Goal: Task Accomplishment & Management: Manage account settings

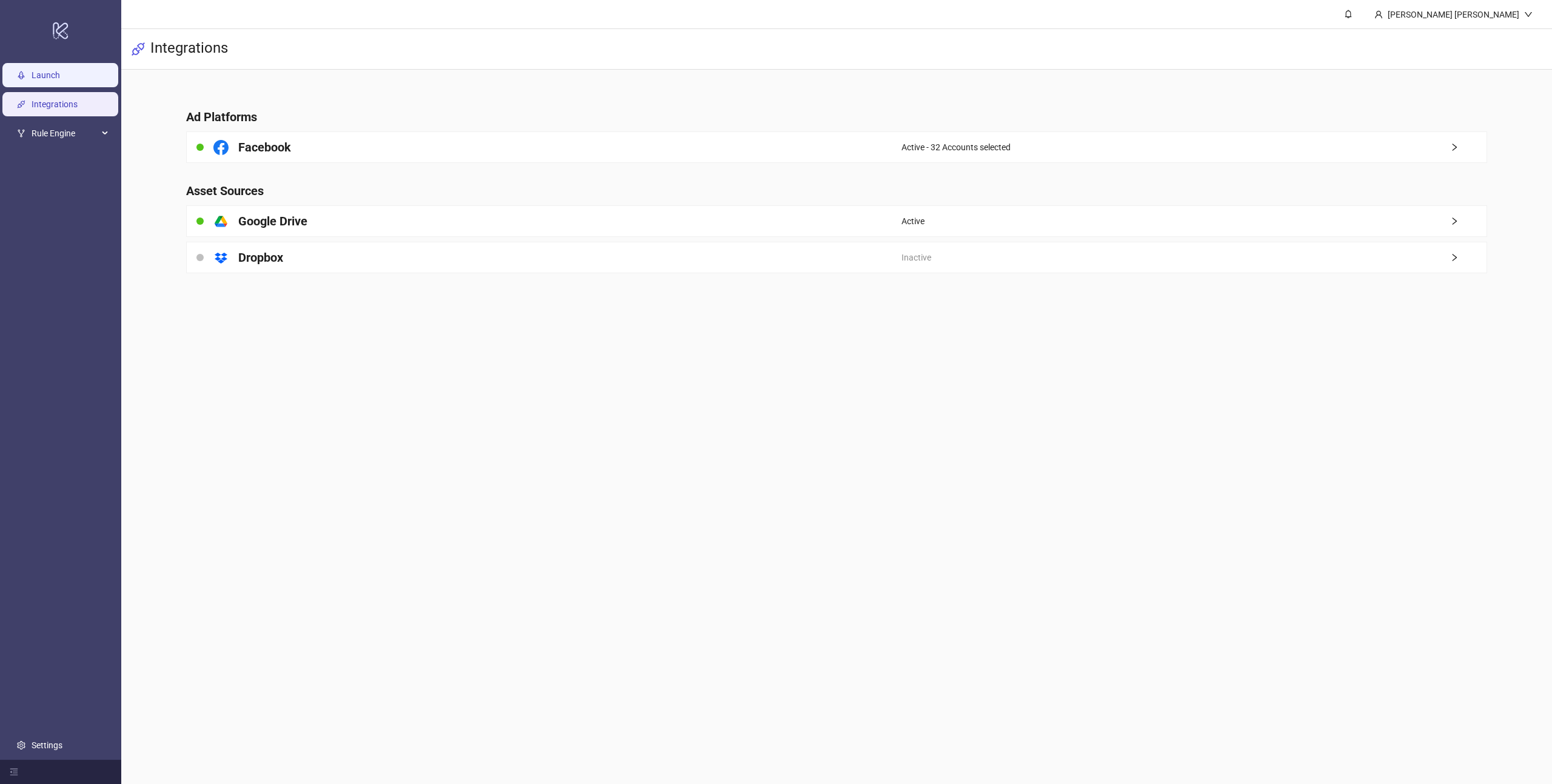
click at [60, 80] on link "Launch" at bounding box center [46, 75] width 28 height 10
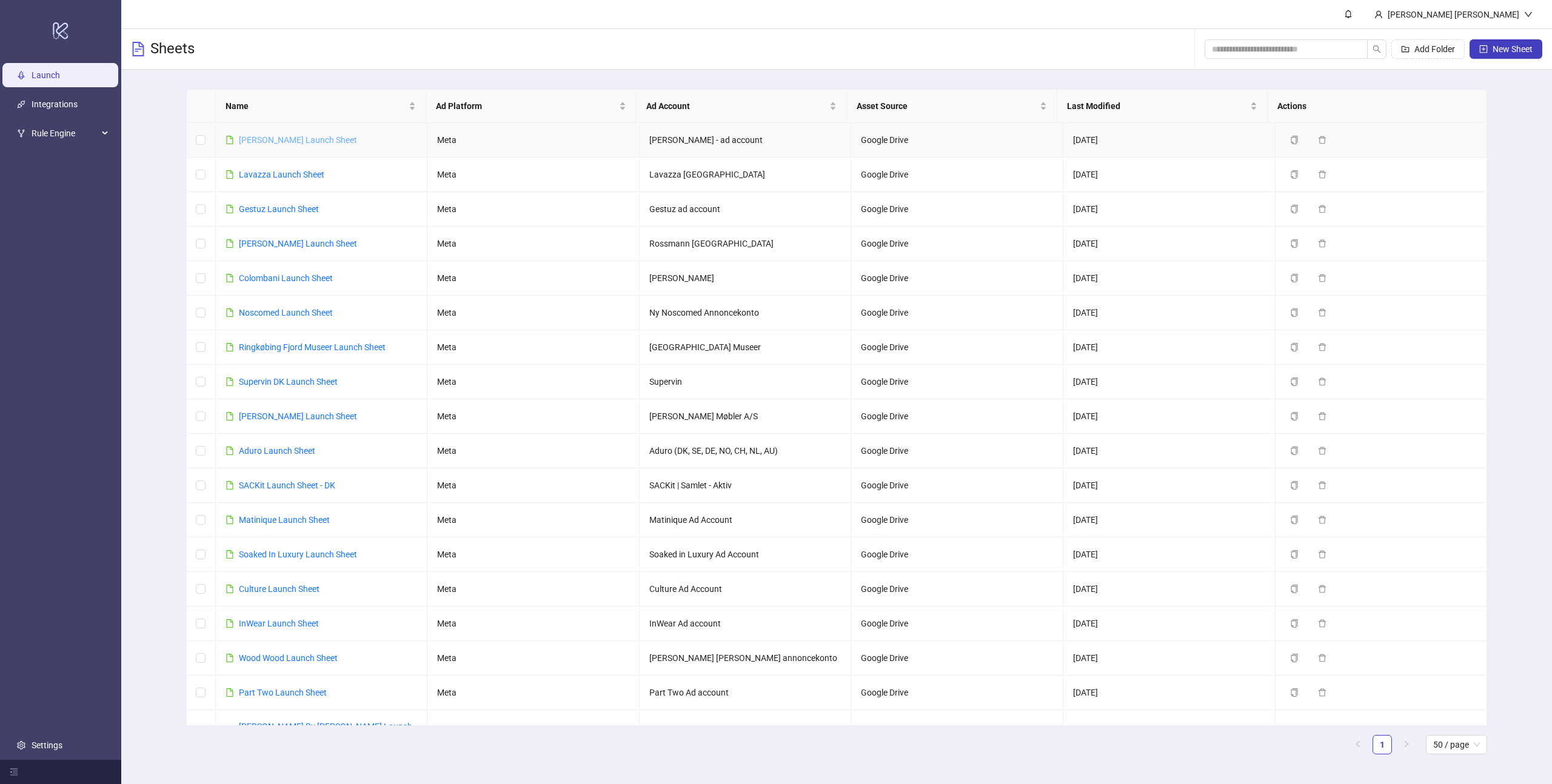
click at [265, 138] on link "[PERSON_NAME] Launch Sheet" at bounding box center [298, 140] width 118 height 10
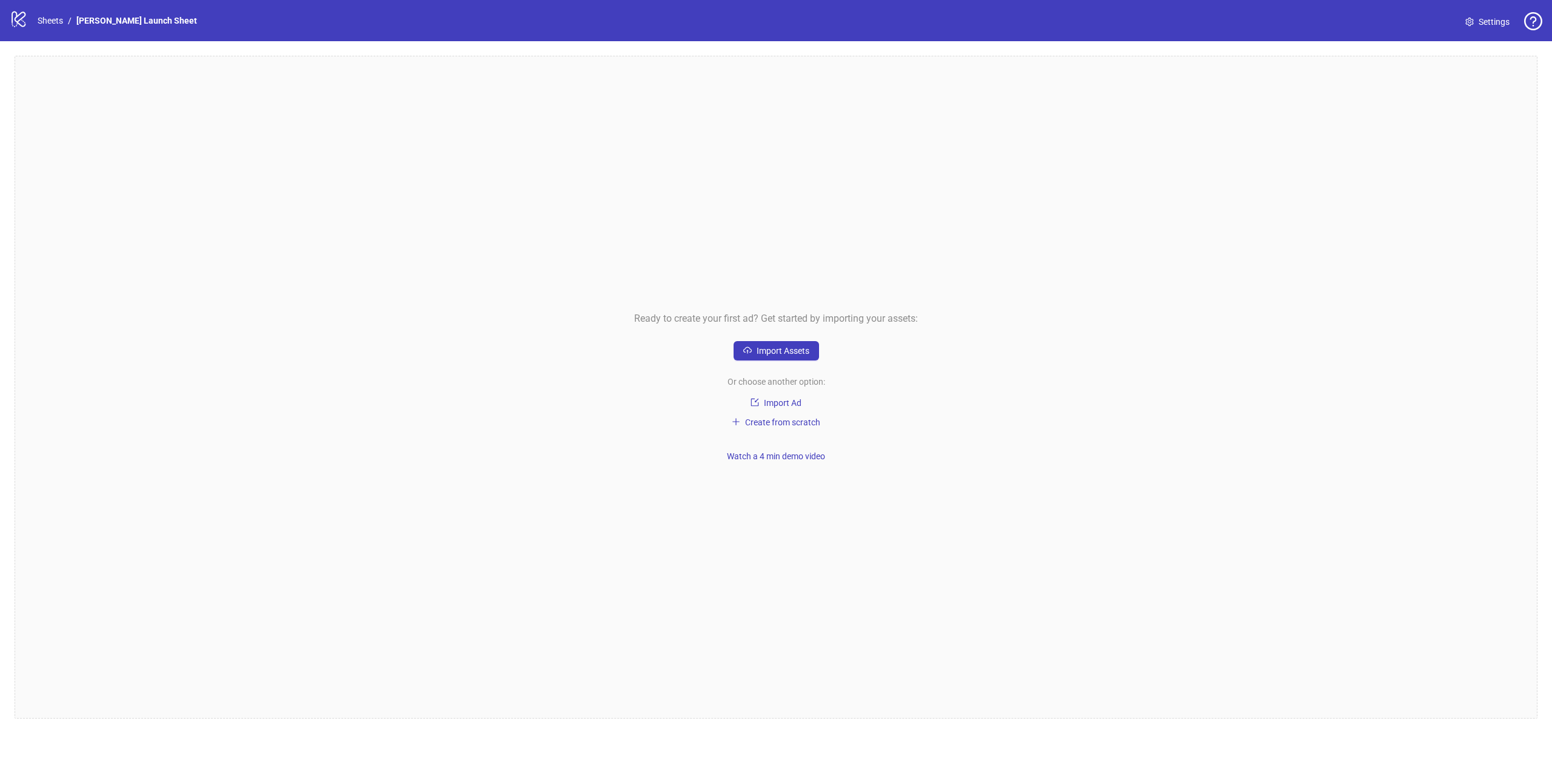
click at [1473, 15] on link "Settings" at bounding box center [1488, 21] width 64 height 19
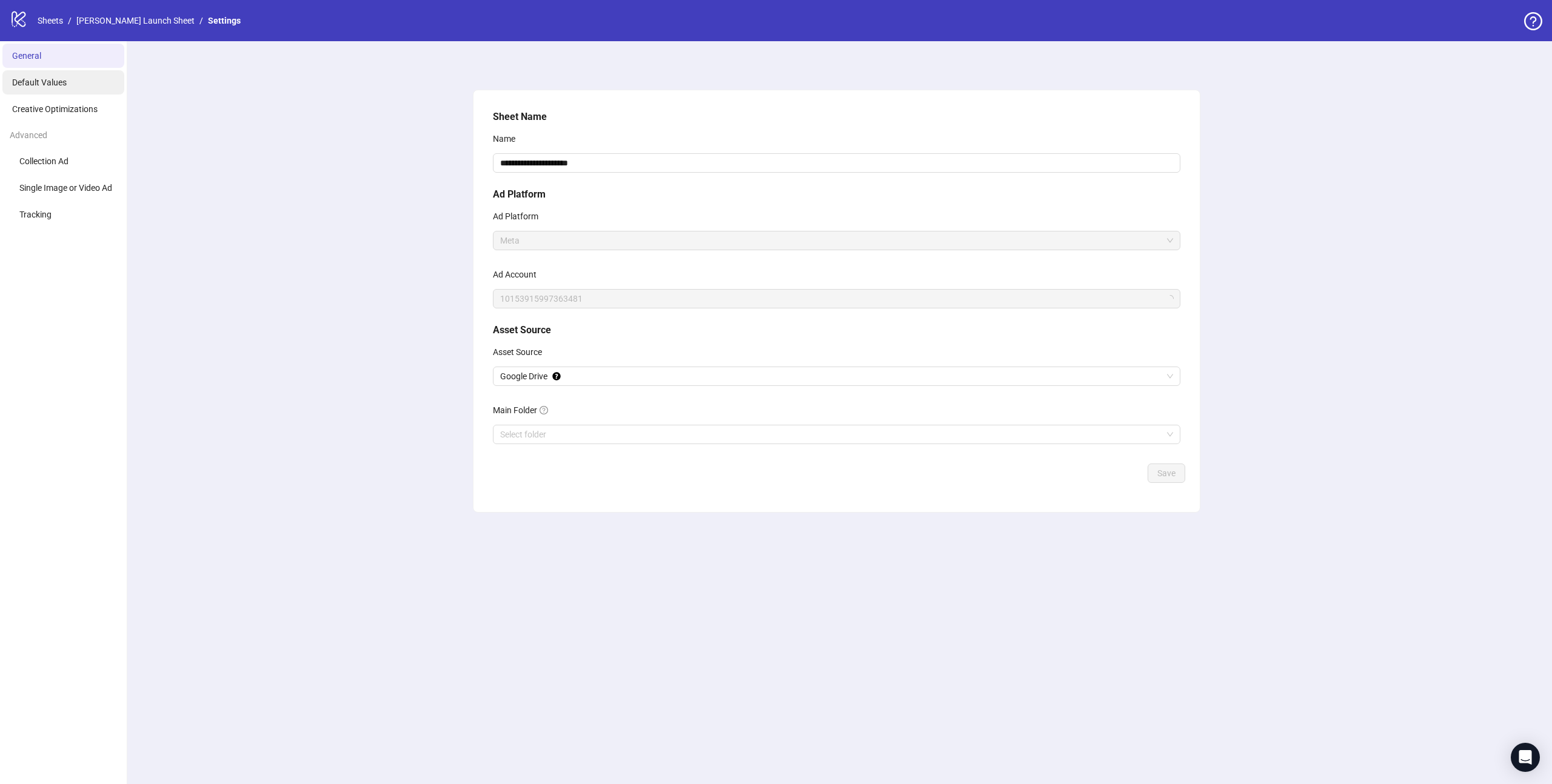
click at [70, 82] on li "Default Values" at bounding box center [63, 82] width 122 height 24
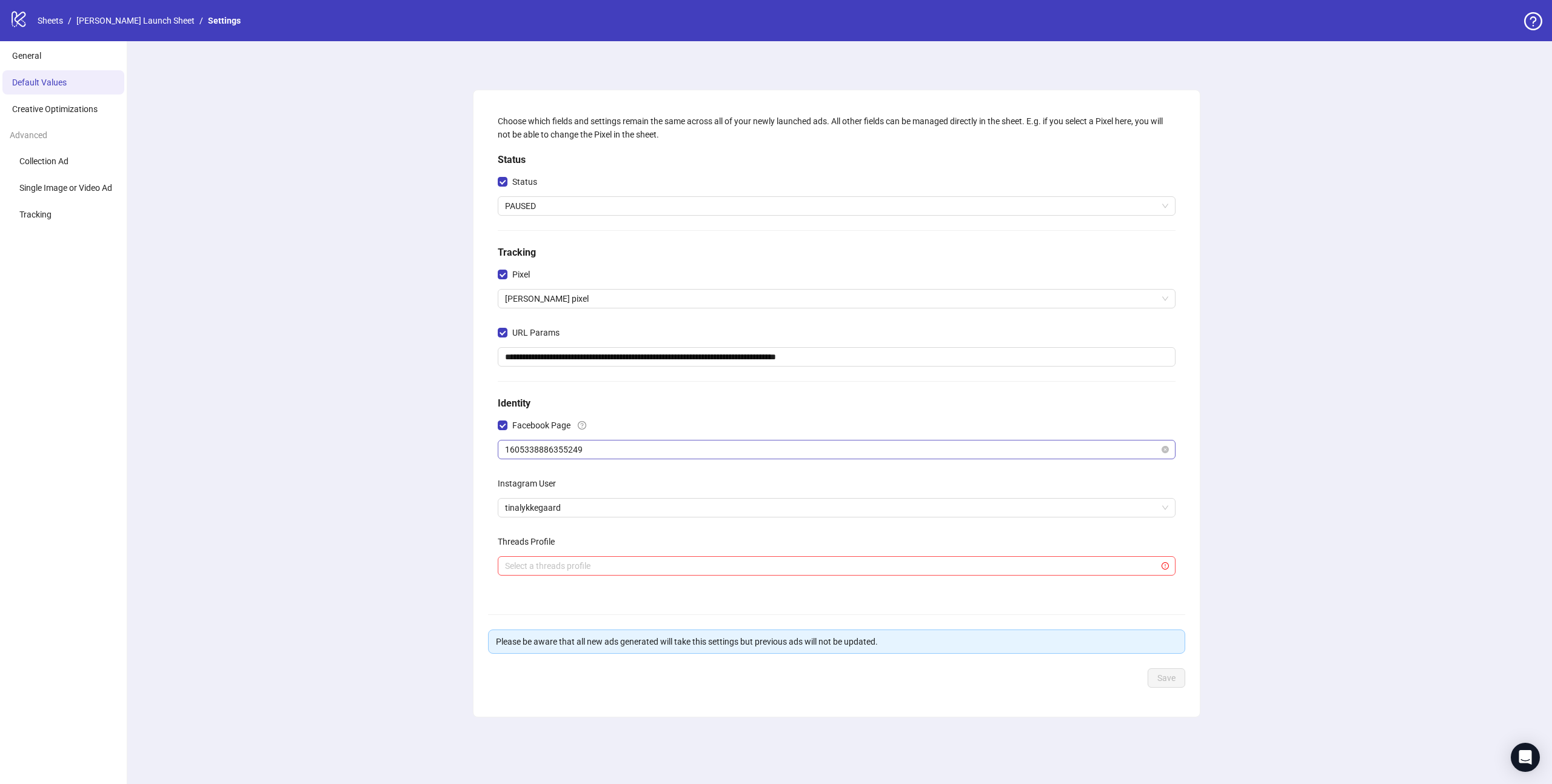
click at [595, 440] on div "1605338886355249" at bounding box center [837, 449] width 678 height 19
click at [586, 443] on span "[PERSON_NAME]" at bounding box center [837, 450] width 664 height 18
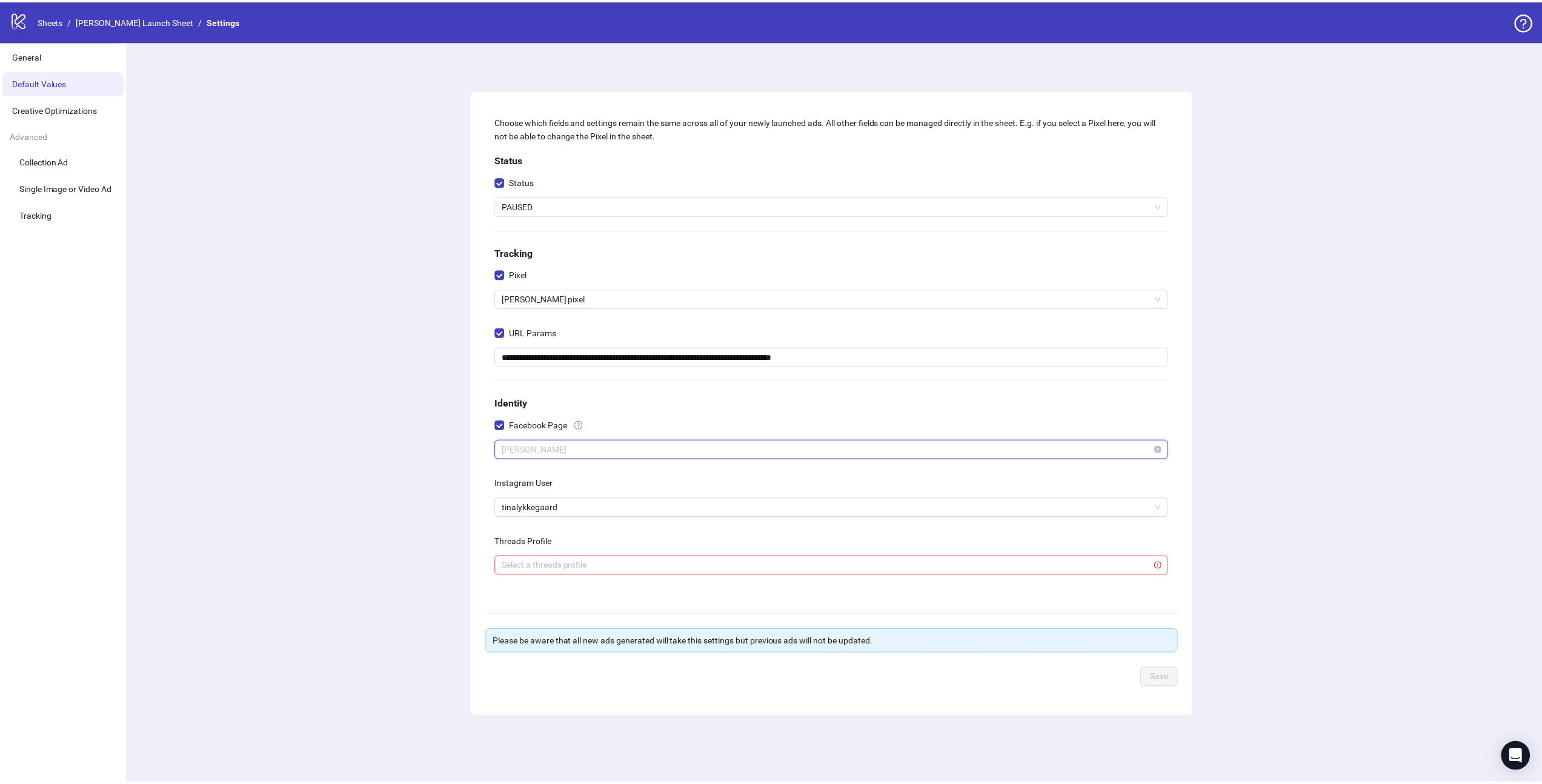
scroll to position [1106, 0]
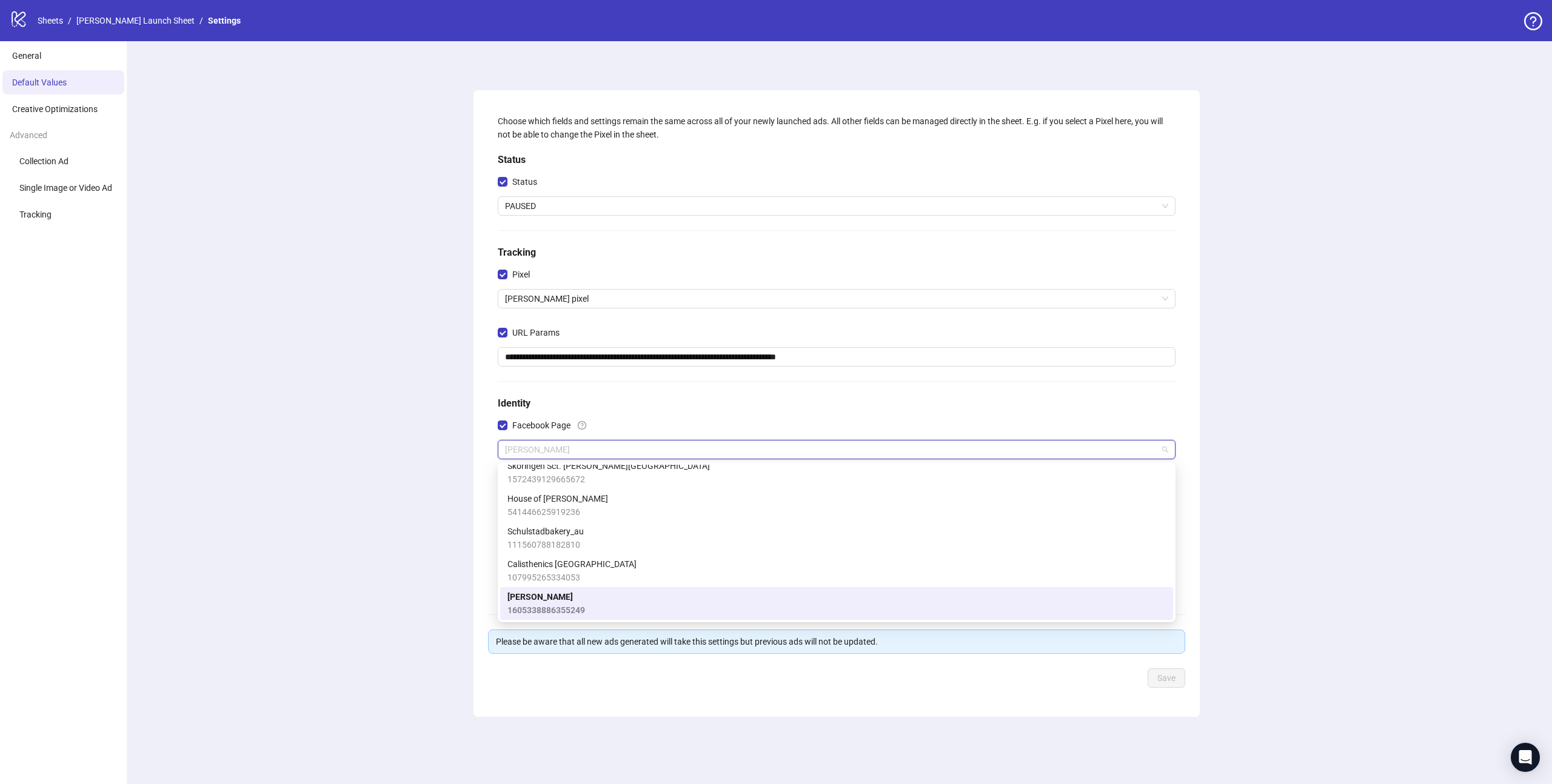
click at [562, 595] on span "[PERSON_NAME]" at bounding box center [546, 597] width 78 height 13
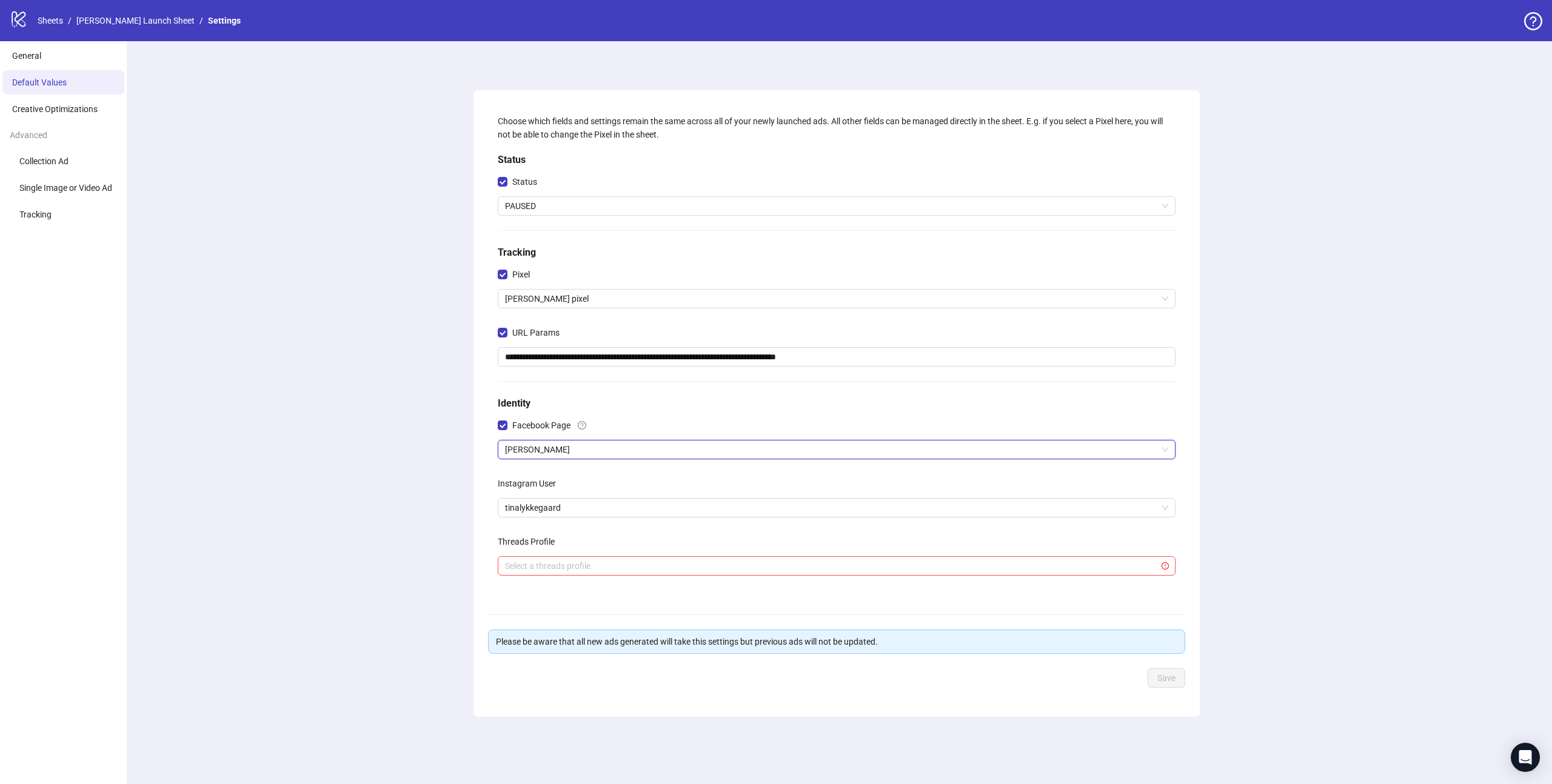
click at [405, 432] on div "**********" at bounding box center [836, 412] width 1430 height 743
click at [1217, 540] on div "**********" at bounding box center [836, 412] width 1430 height 743
click at [1271, 725] on div "**********" at bounding box center [836, 412] width 1430 height 743
click at [724, 578] on div "**********" at bounding box center [837, 352] width 688 height 485
click at [731, 570] on input "search" at bounding box center [831, 566] width 652 height 18
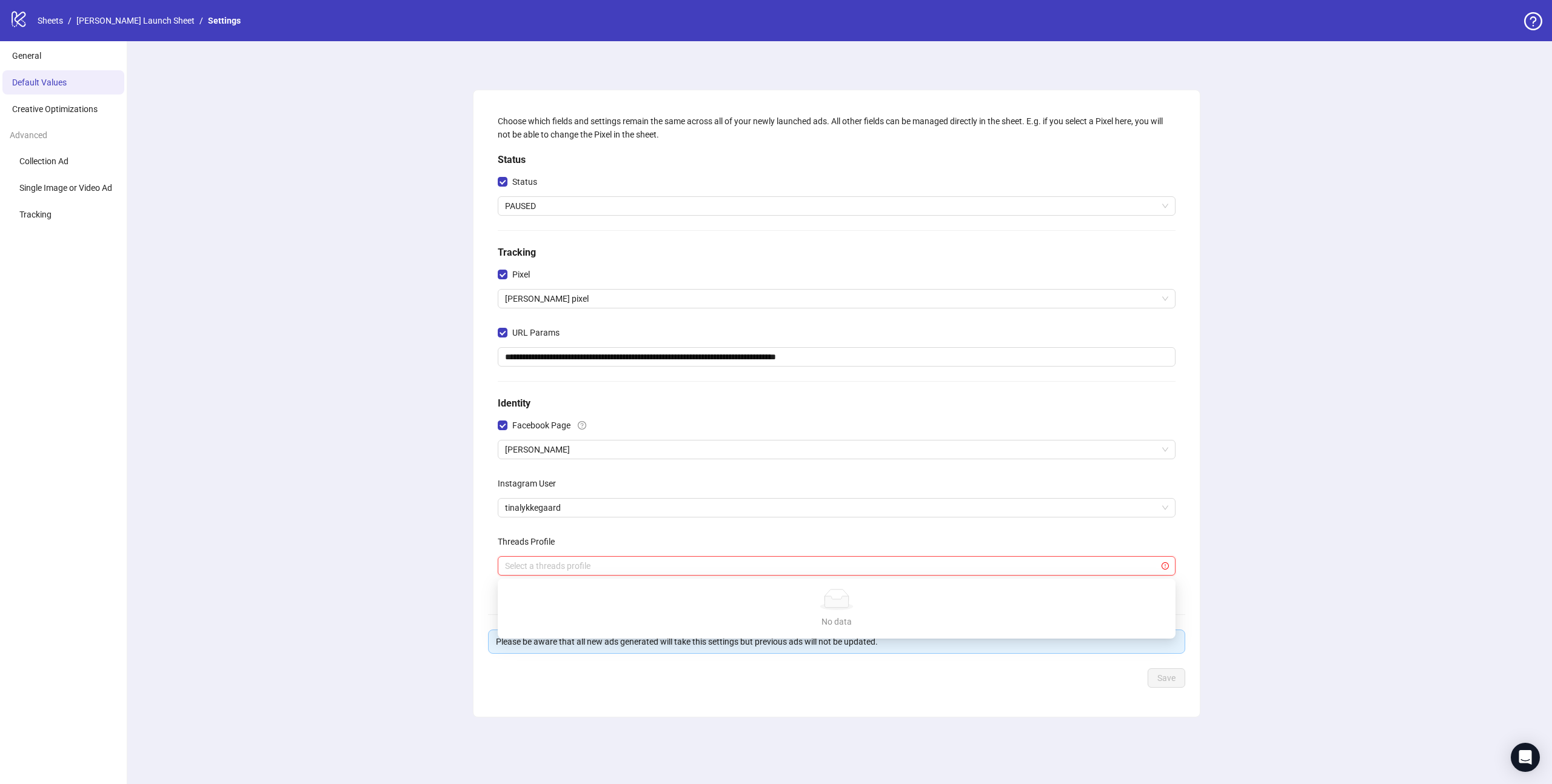
click at [753, 556] on div "Threads Profile Select a threads profile" at bounding box center [837, 554] width 678 height 44
click at [869, 620] on form "**********" at bounding box center [837, 396] width 697 height 583
click at [792, 480] on div "Instagram User" at bounding box center [837, 486] width 678 height 24
click at [455, 510] on div "**********" at bounding box center [836, 412] width 1430 height 743
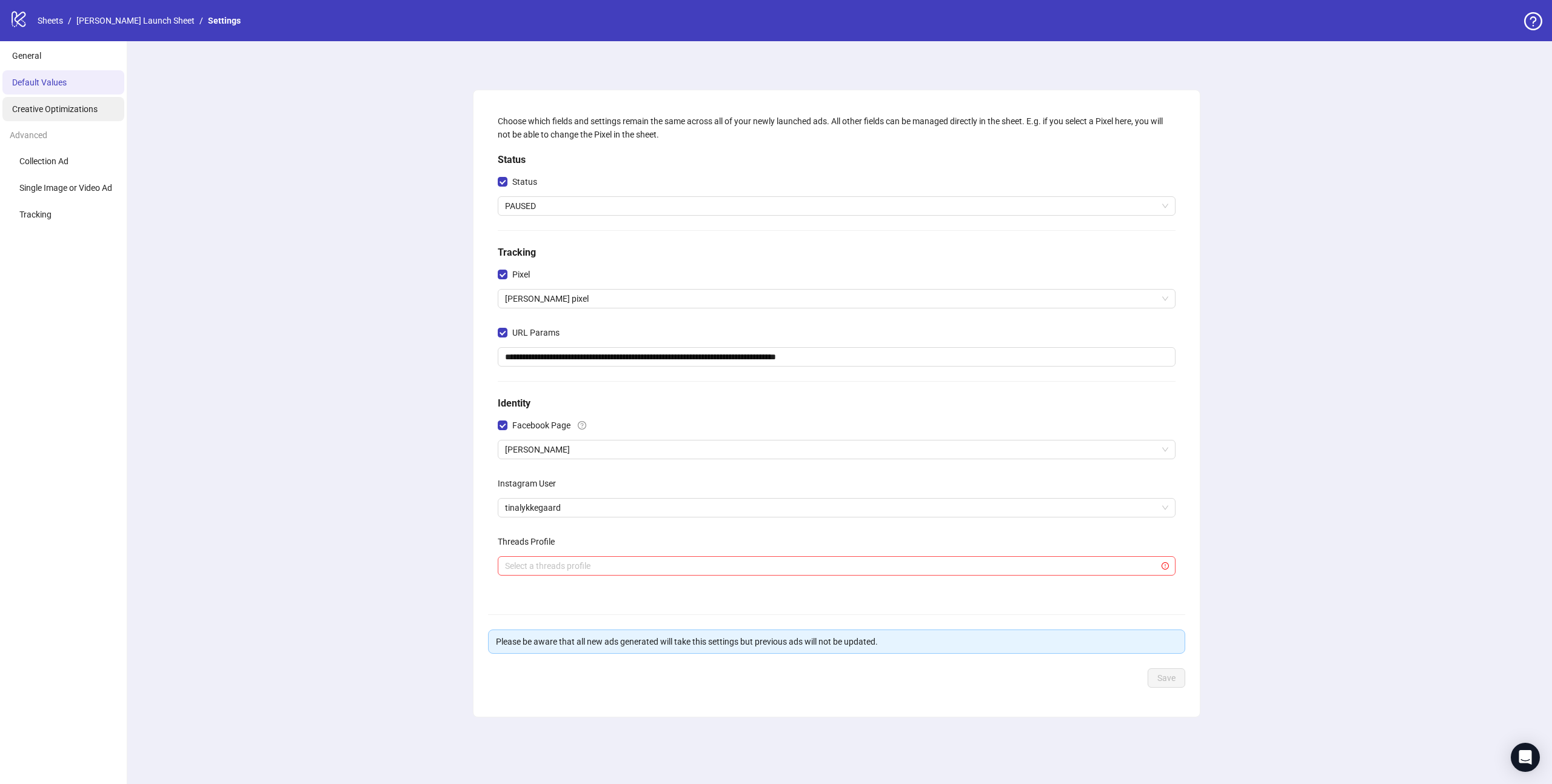
click at [47, 106] on span "Creative Optimizations" at bounding box center [54, 109] width 86 height 10
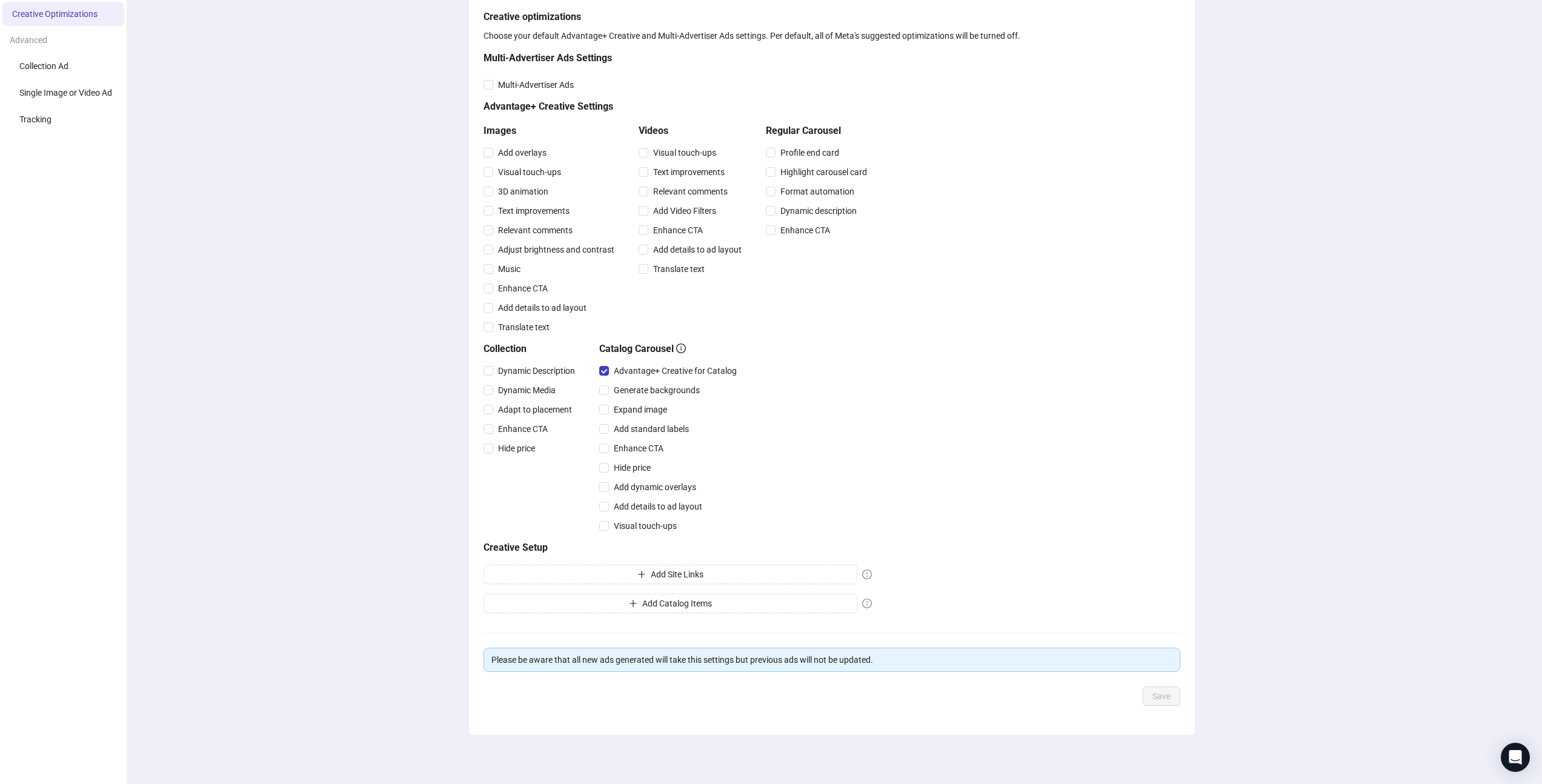
scroll to position [80, 0]
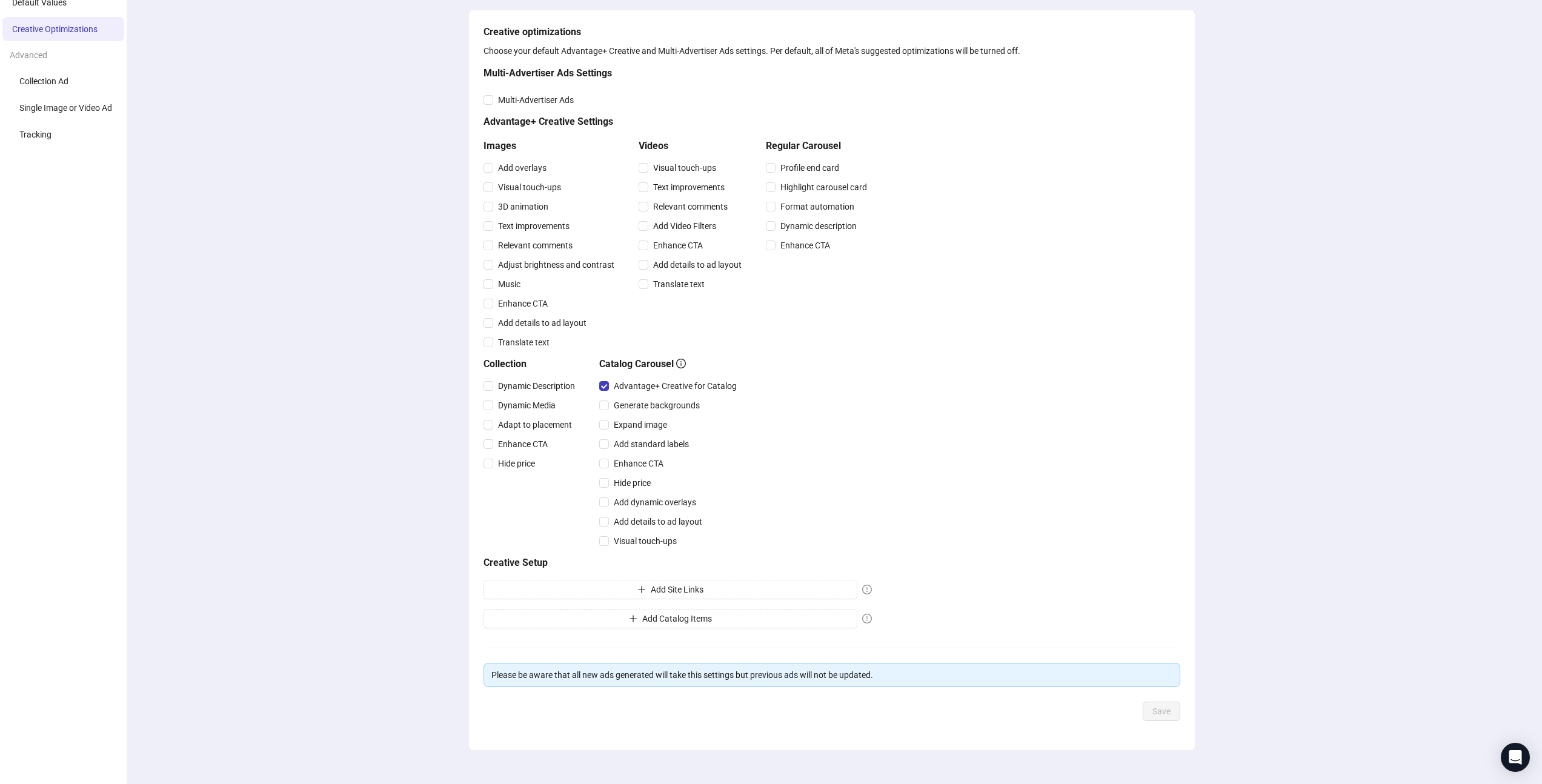
click at [1197, 394] on div "Creative optimizations Choose your default Advantage+ Creative and Multi-Advert…" at bounding box center [831, 380] width 1421 height 838
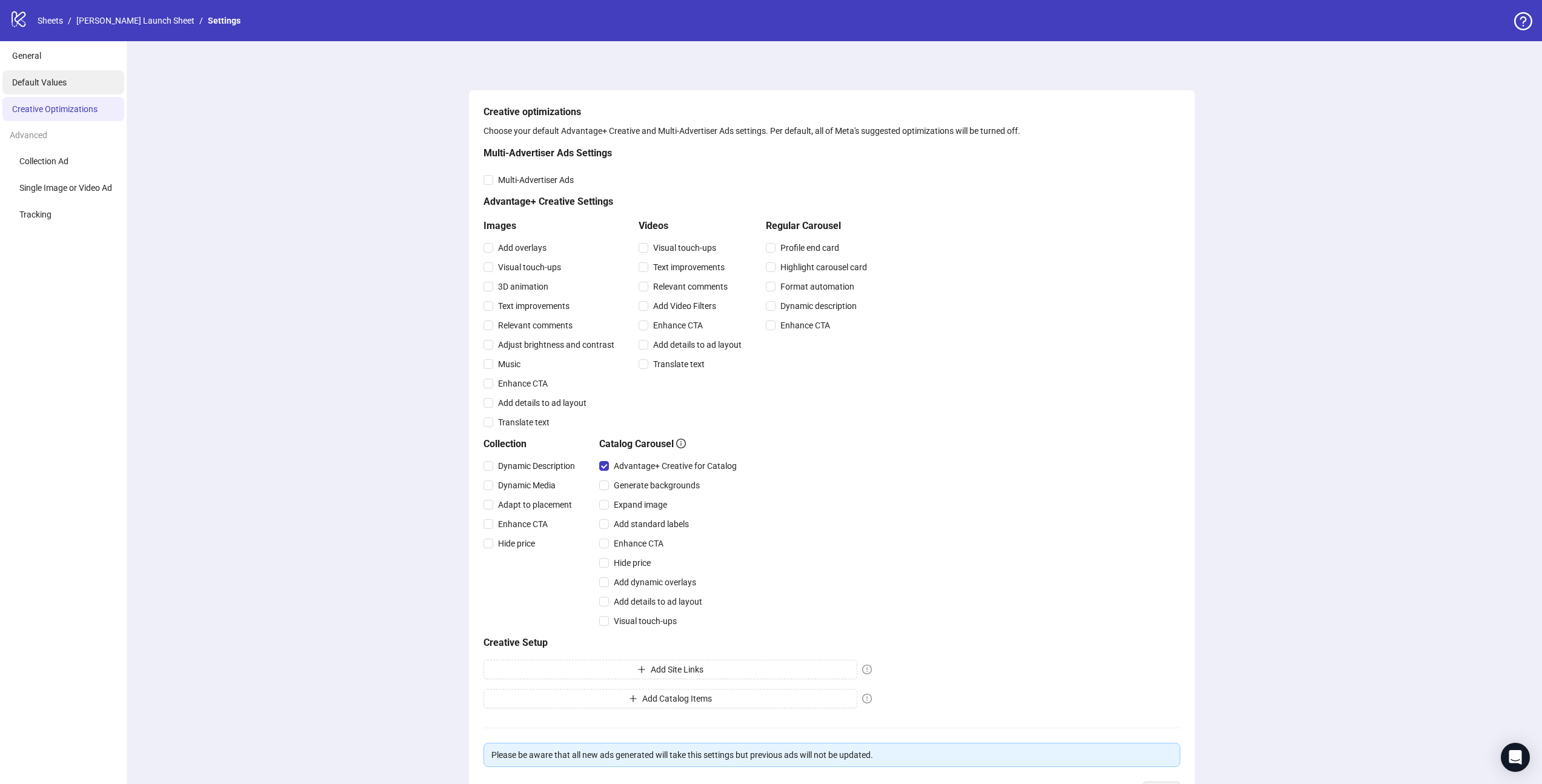
click at [74, 78] on li "Default Values" at bounding box center [63, 82] width 122 height 24
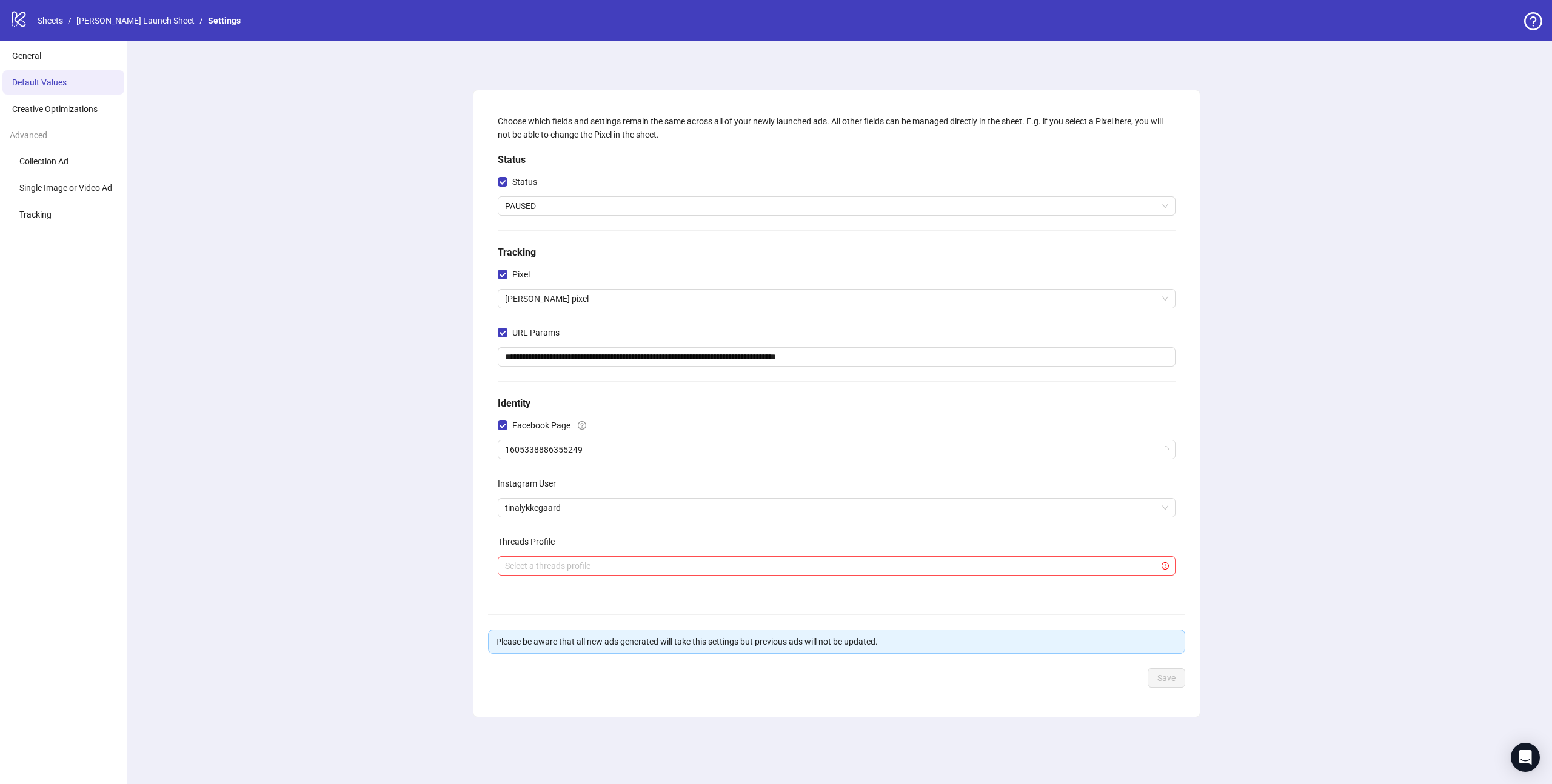
click at [255, 472] on div "**********" at bounding box center [836, 412] width 1430 height 743
click at [659, 451] on span "1605338886355249" at bounding box center [837, 450] width 664 height 18
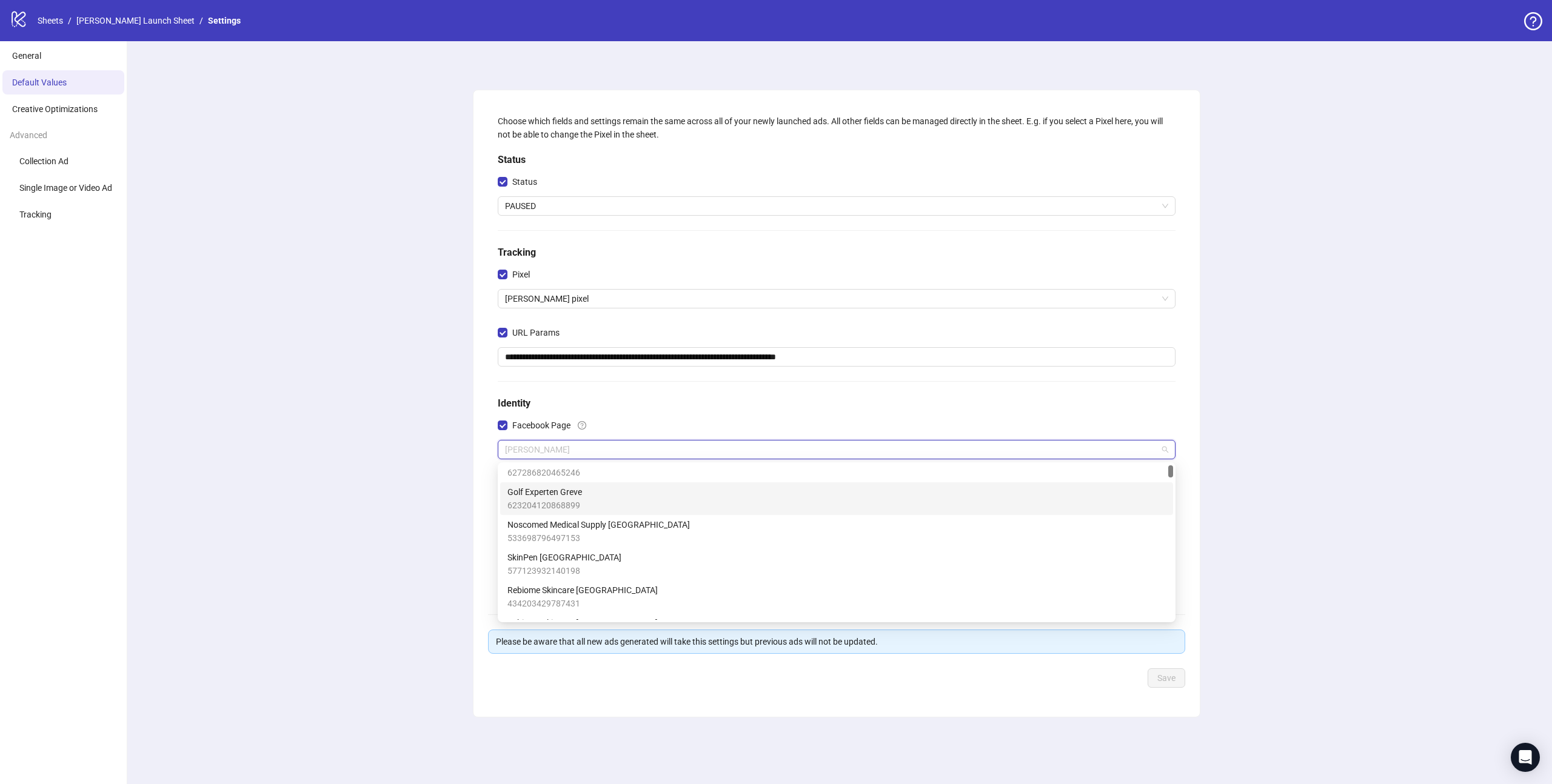
scroll to position [82, 0]
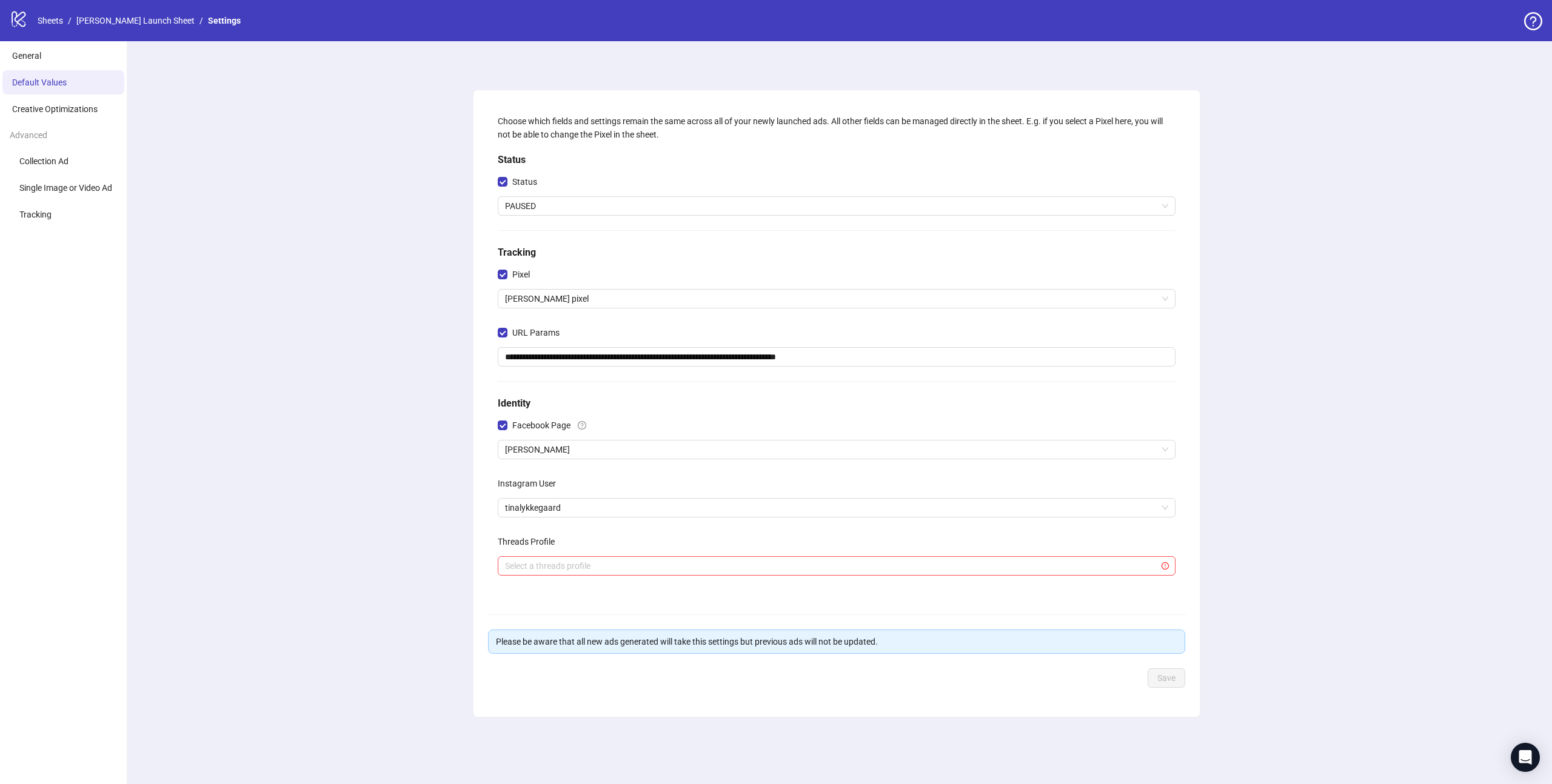
click at [1402, 489] on div "**********" at bounding box center [836, 412] width 1430 height 743
click at [48, 192] on span "Single Image or Video Ad" at bounding box center [65, 188] width 93 height 10
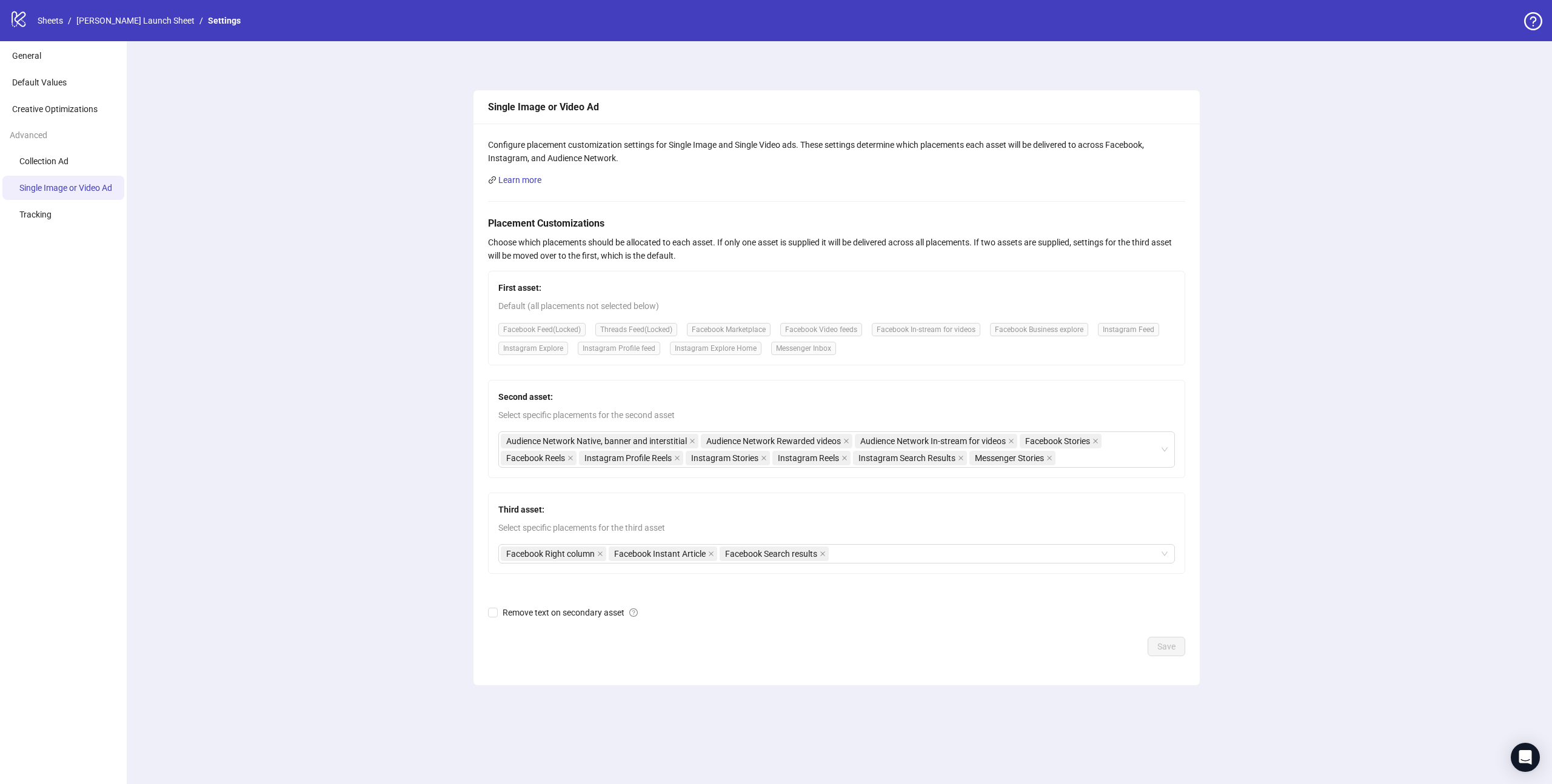
drag, startPoint x: 91, startPoint y: 39, endPoint x: 69, endPoint y: 29, distance: 24.2
click at [91, 39] on div "logo/logo-mobile Sheets / Ren Lykke Launch Sheet / Settings" at bounding box center [776, 21] width 1552 height 41
click at [57, 19] on link "Sheets" at bounding box center [50, 21] width 30 height 13
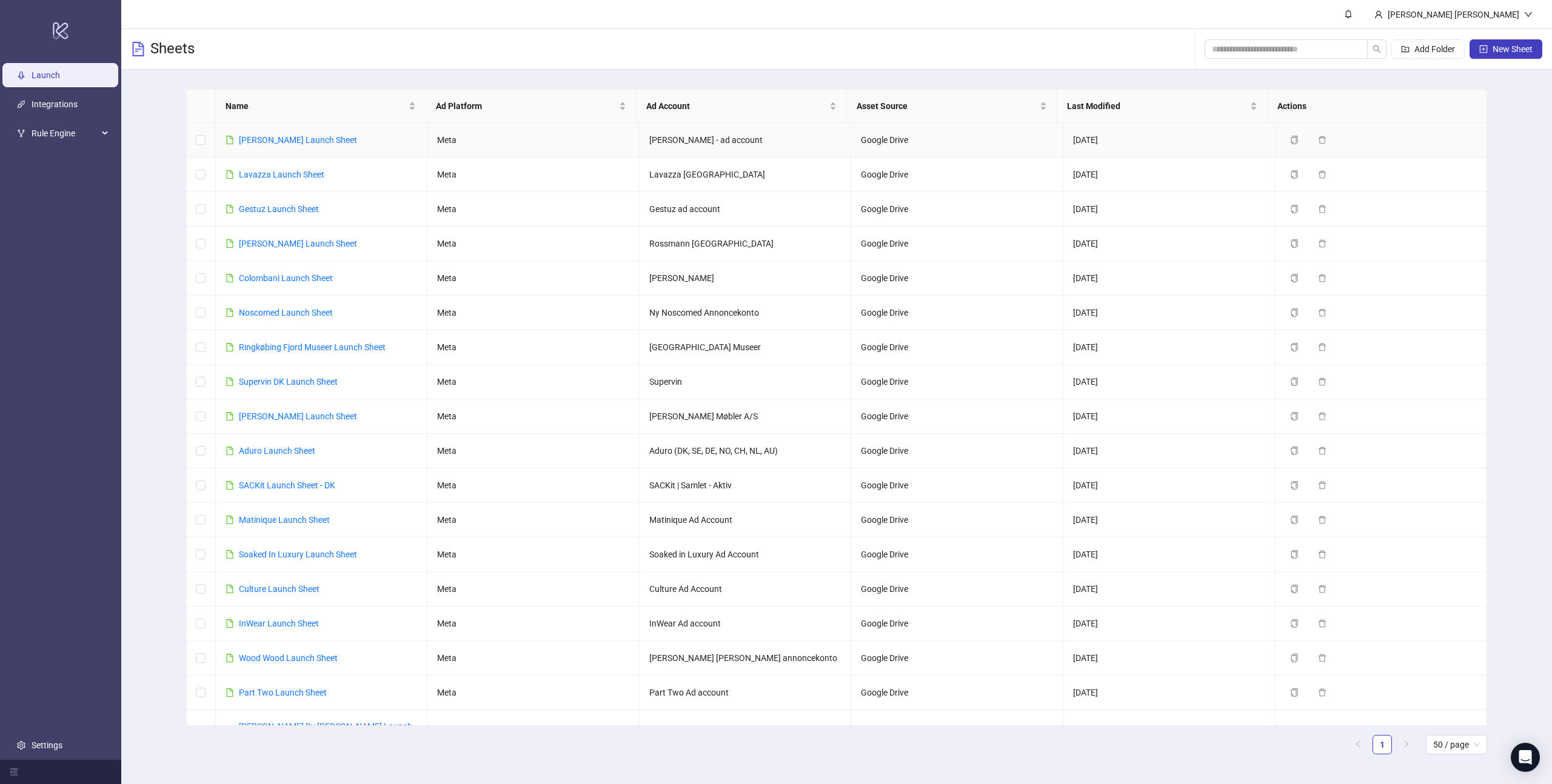
click at [270, 138] on link "[PERSON_NAME] Launch Sheet" at bounding box center [298, 140] width 118 height 10
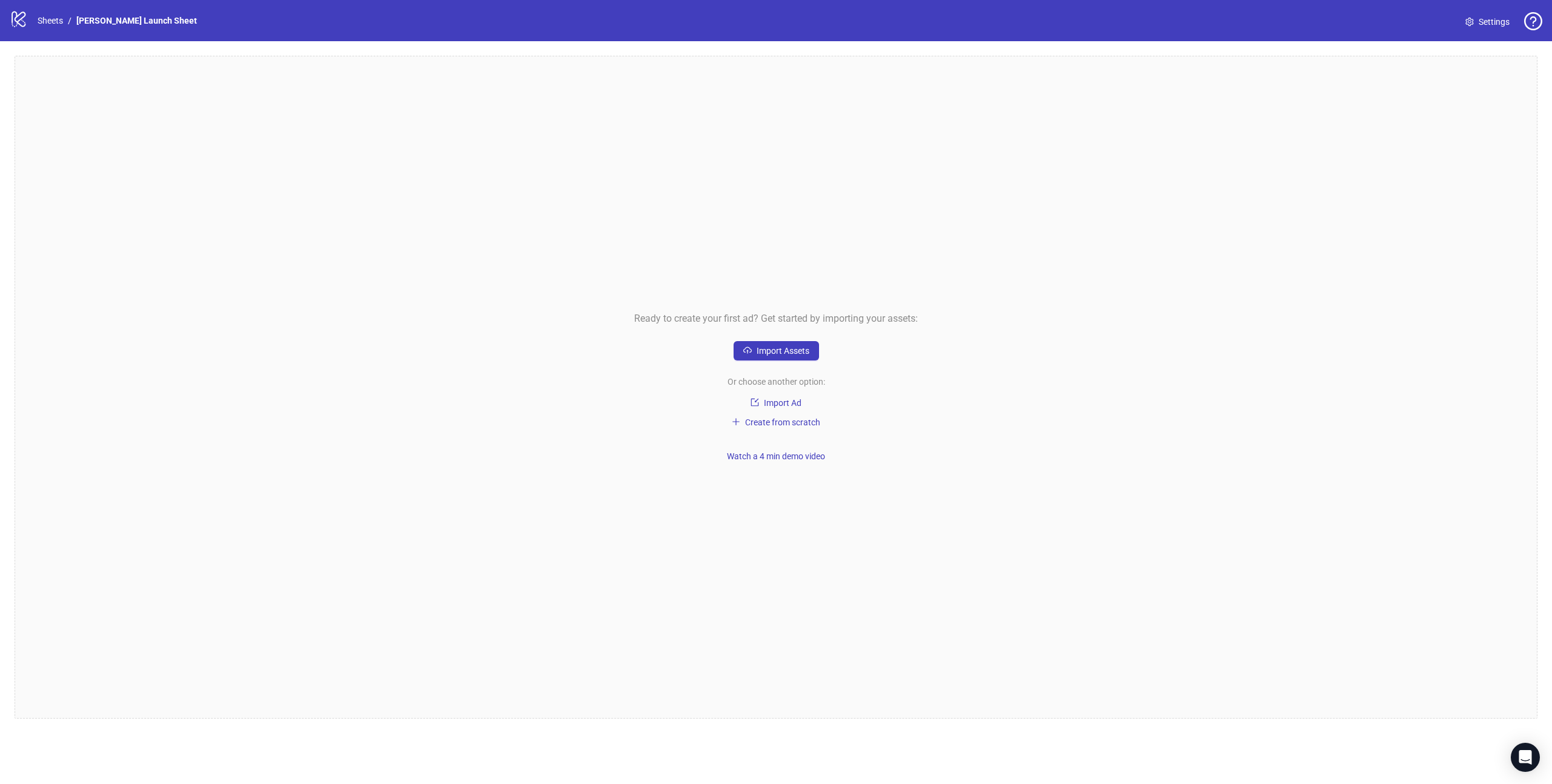
click at [1476, 19] on link "Settings" at bounding box center [1488, 21] width 64 height 19
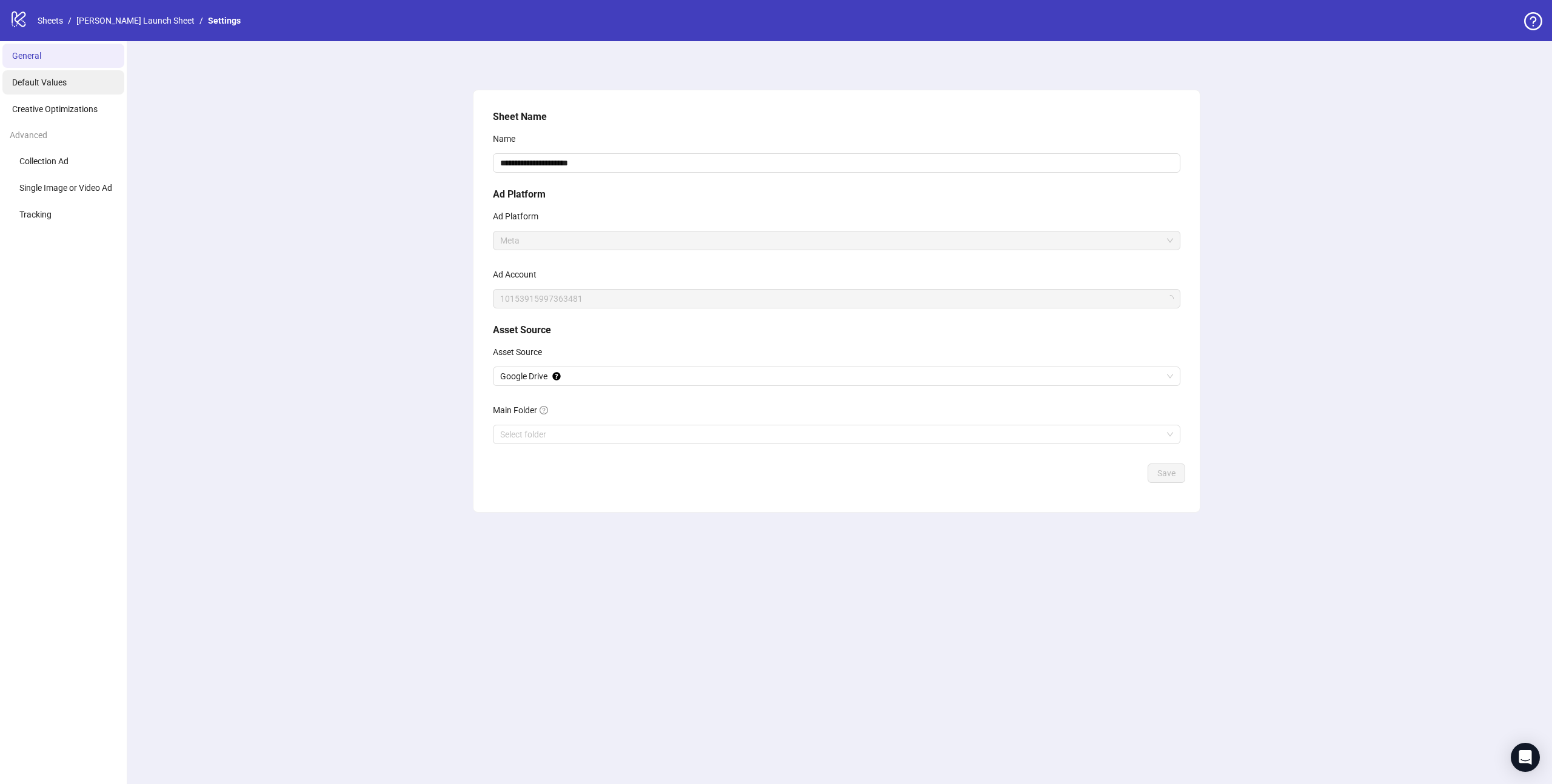
click at [38, 82] on span "Default Values" at bounding box center [39, 83] width 54 height 10
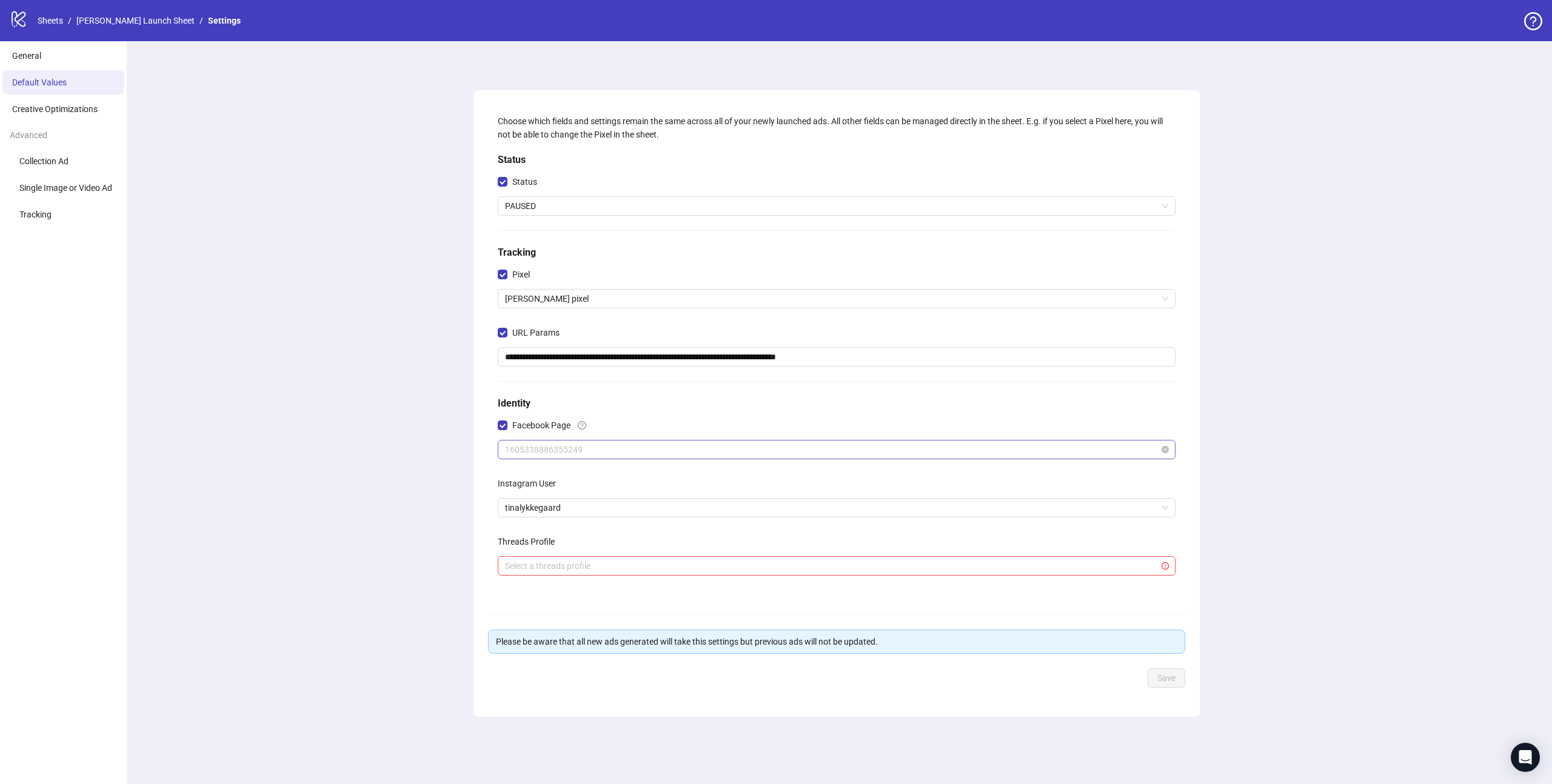
click at [581, 447] on span "1605338886355249" at bounding box center [837, 450] width 664 height 18
click at [379, 434] on div "**********" at bounding box center [836, 412] width 1430 height 743
click at [291, 133] on div "**********" at bounding box center [836, 412] width 1430 height 743
click at [103, 119] on li "Creative Optimizations" at bounding box center [63, 109] width 122 height 24
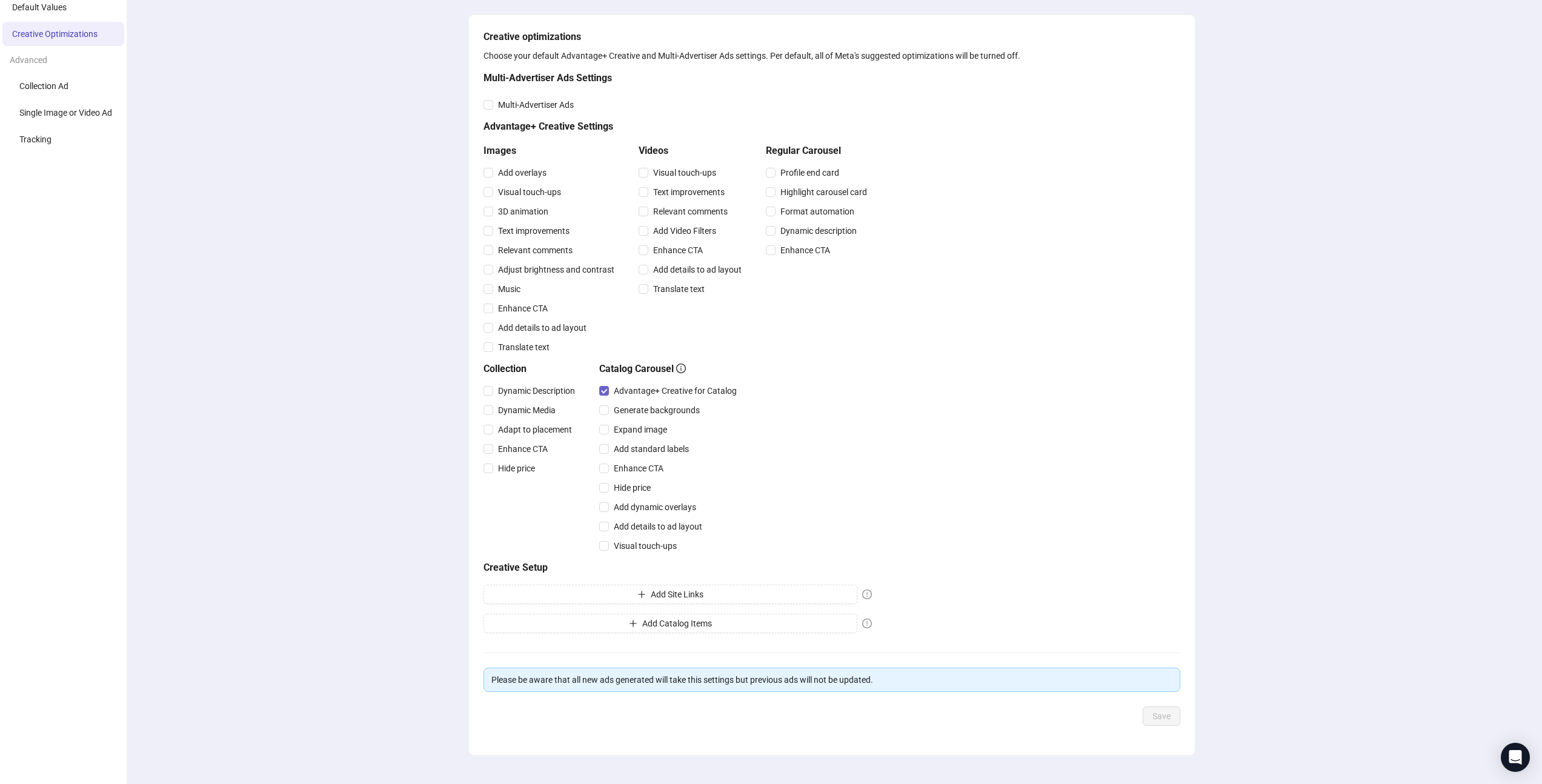
scroll to position [95, 0]
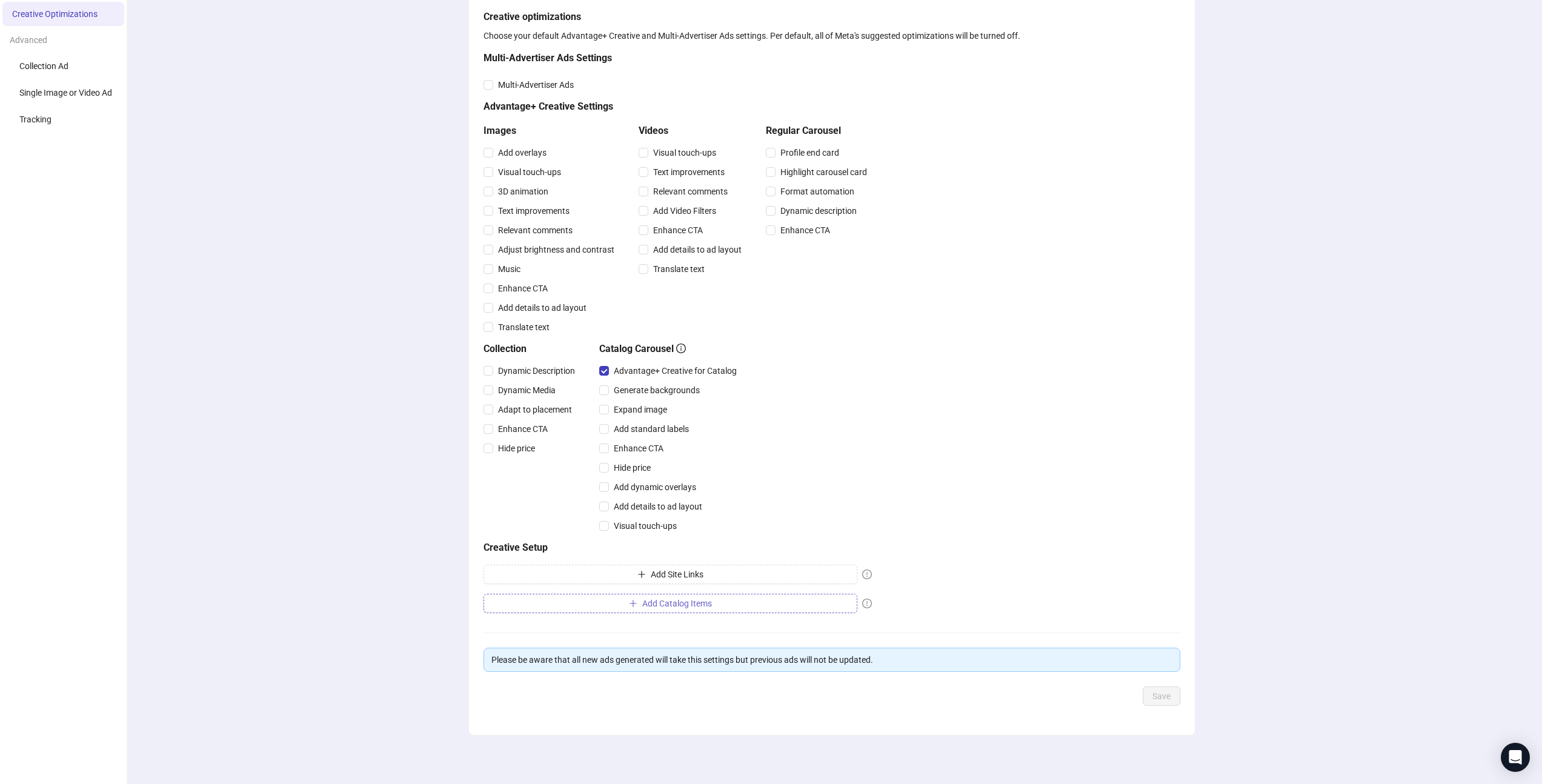
click at [717, 609] on button "Add Catalog Items" at bounding box center [670, 603] width 374 height 19
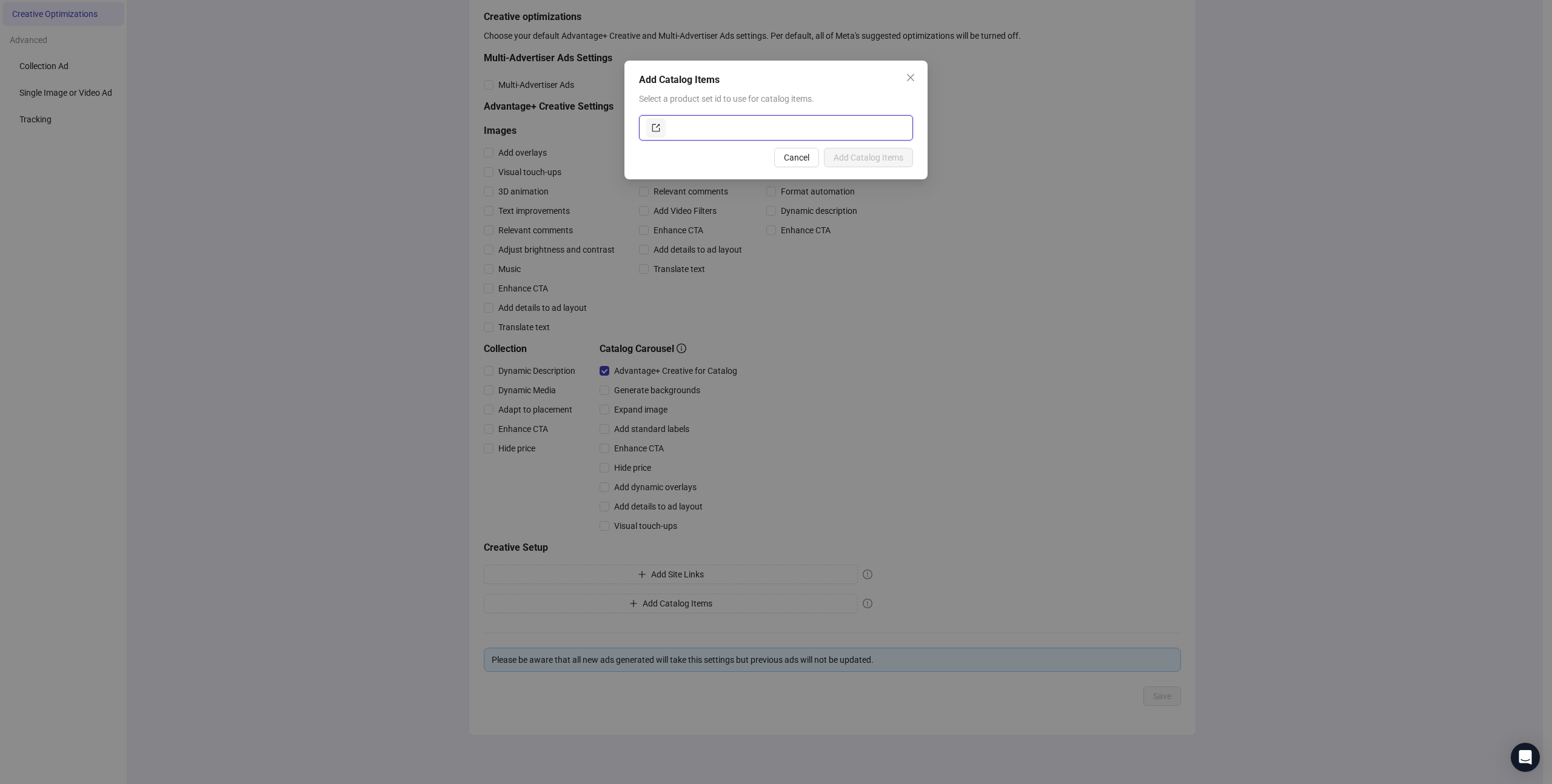
click at [701, 133] on input "text" at bounding box center [787, 127] width 238 height 19
click at [909, 74] on icon "close" at bounding box center [910, 78] width 10 height 10
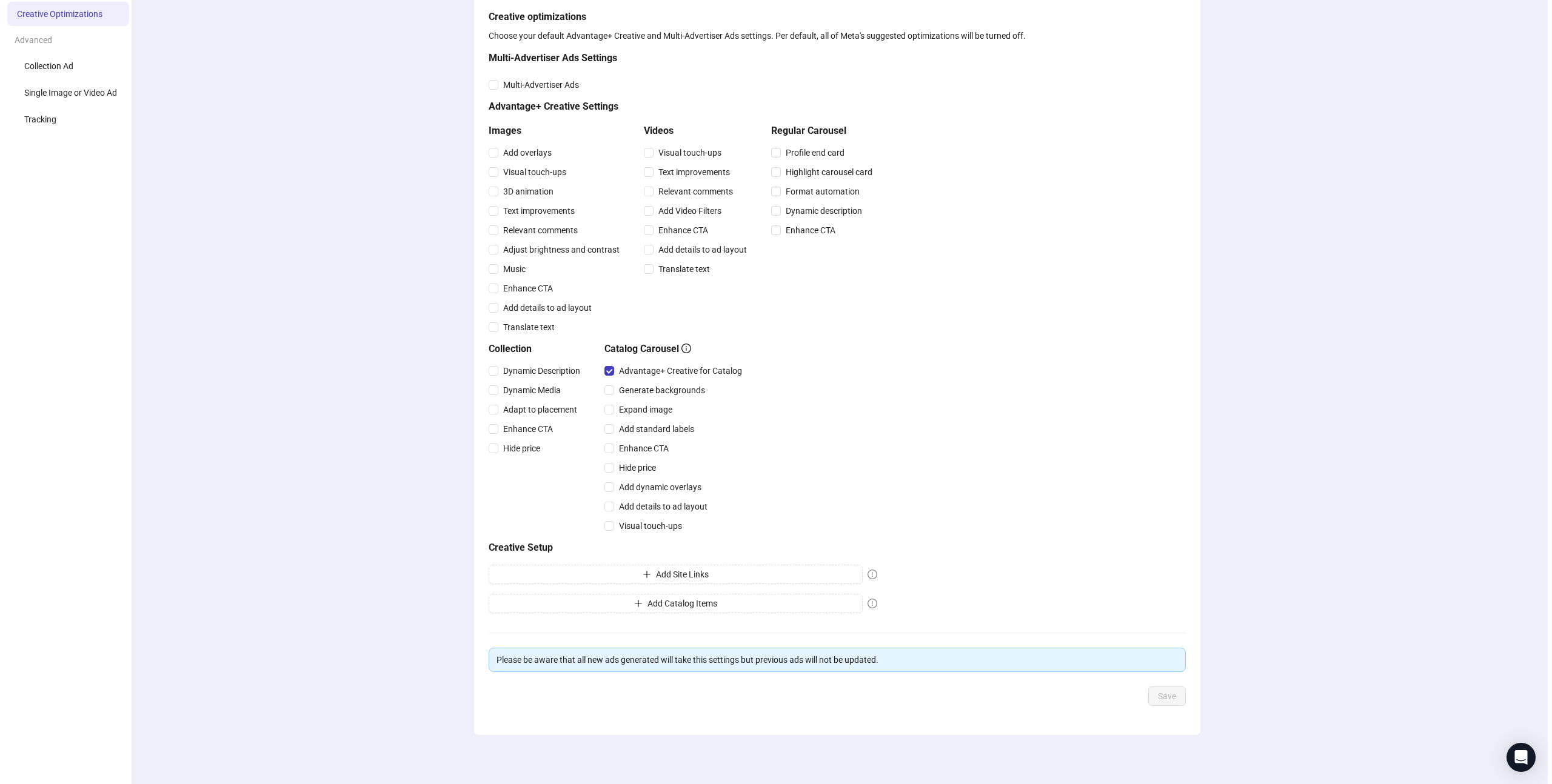
scroll to position [0, 0]
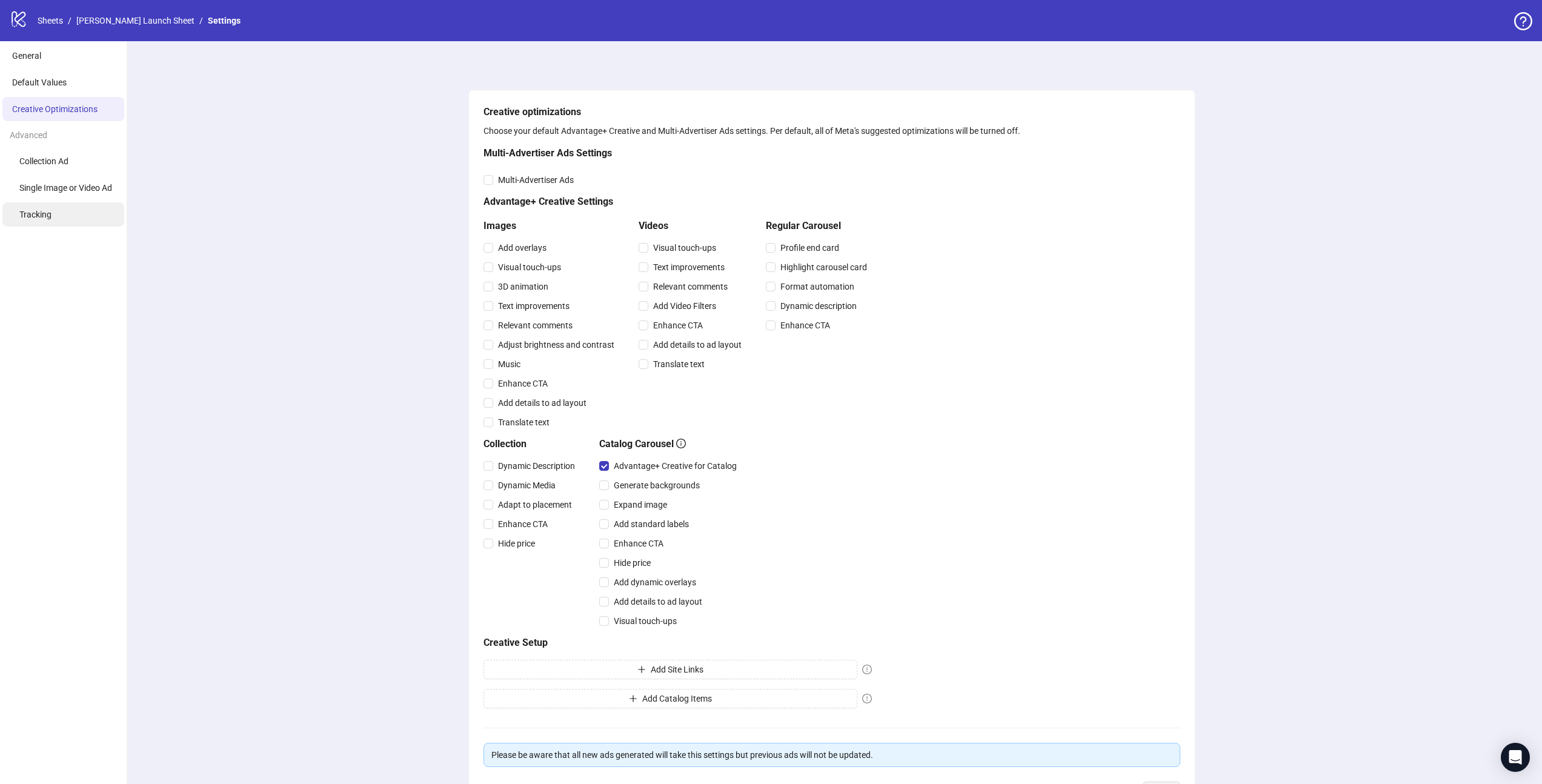
click at [57, 205] on li "Tracking" at bounding box center [63, 214] width 122 height 24
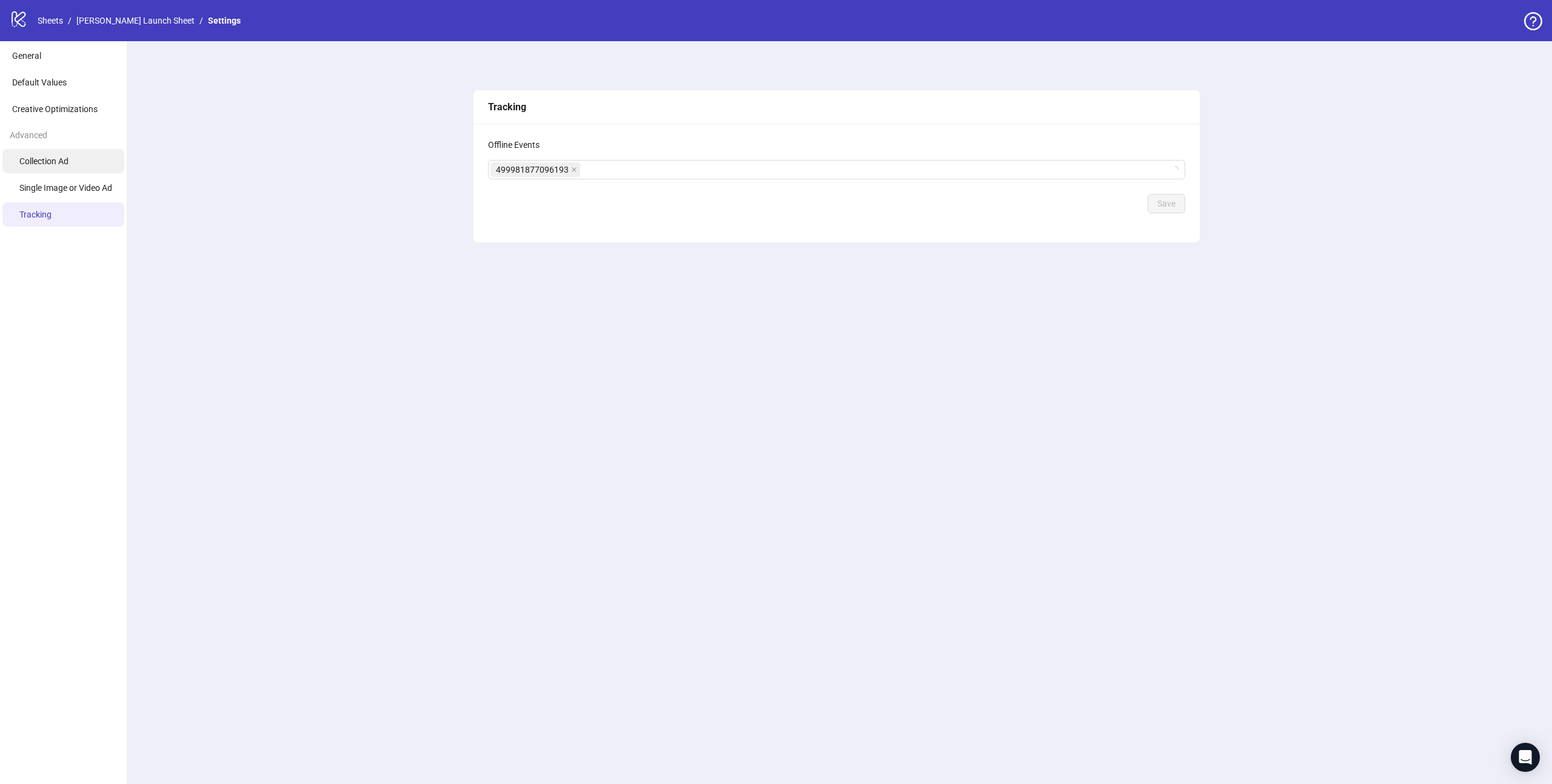
click at [64, 163] on span "Collection Ad" at bounding box center [43, 161] width 49 height 10
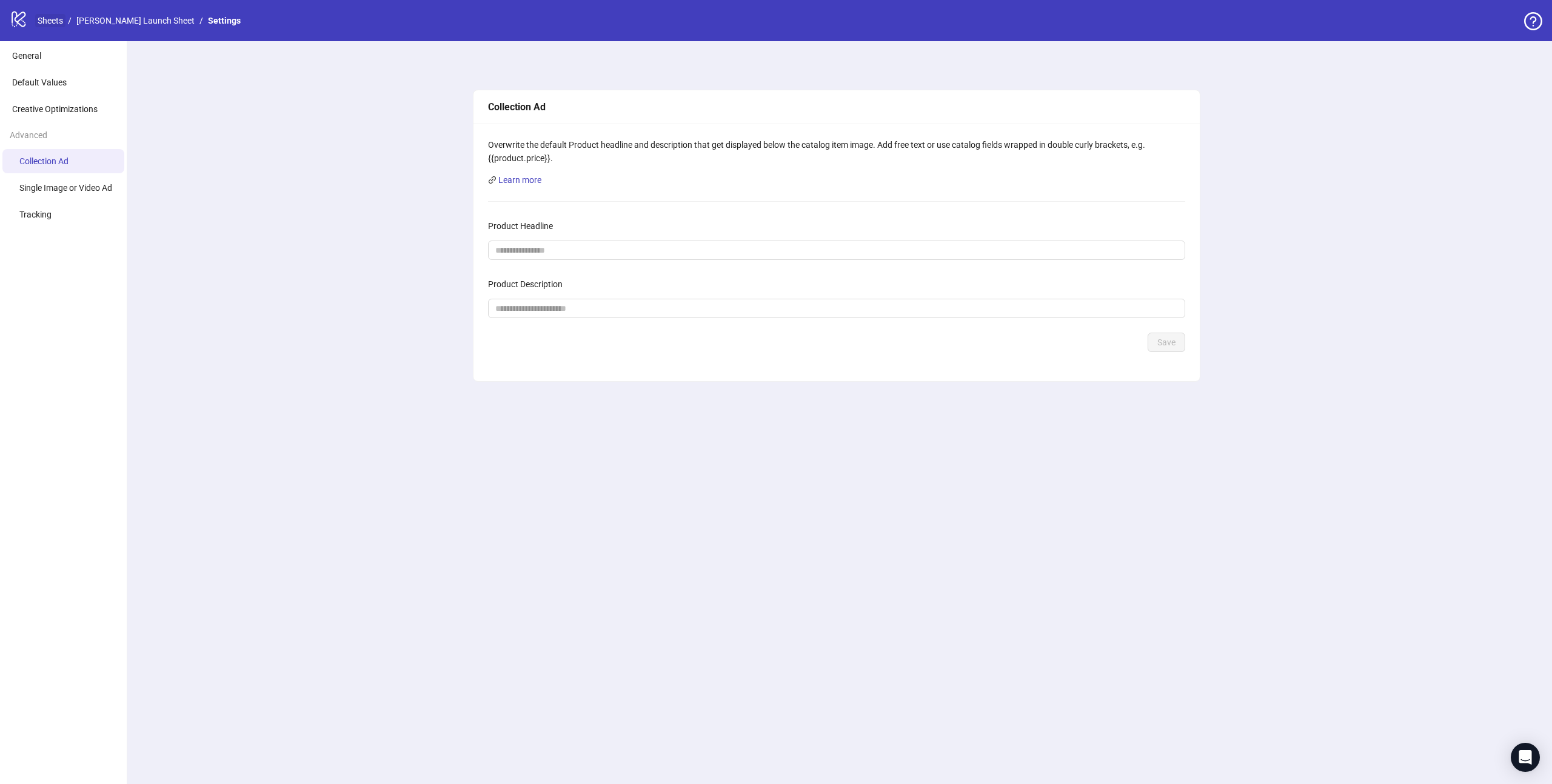
click at [49, 18] on link "Sheets" at bounding box center [50, 21] width 30 height 13
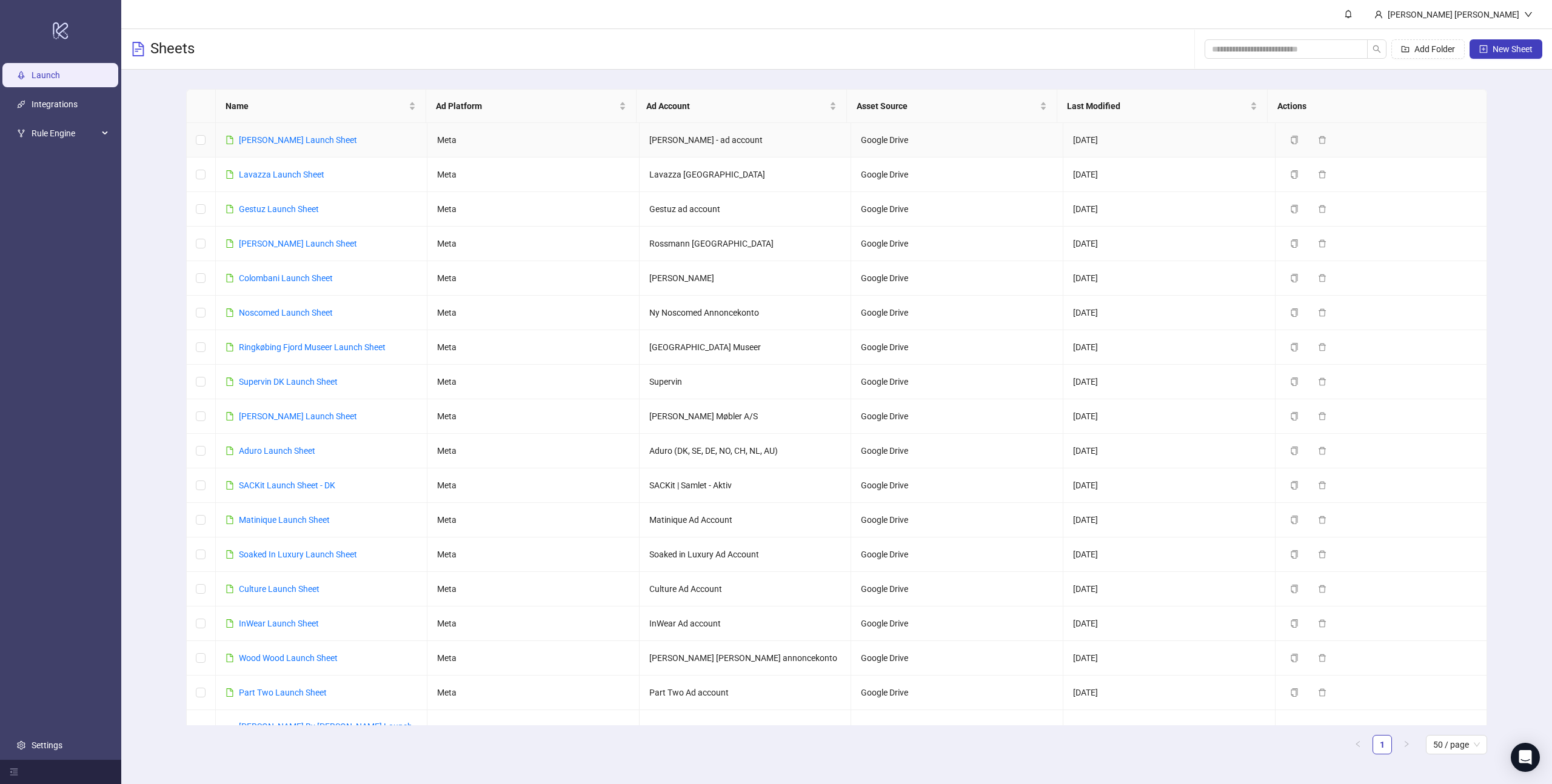
click at [277, 142] on link "[PERSON_NAME] Launch Sheet" at bounding box center [298, 140] width 118 height 10
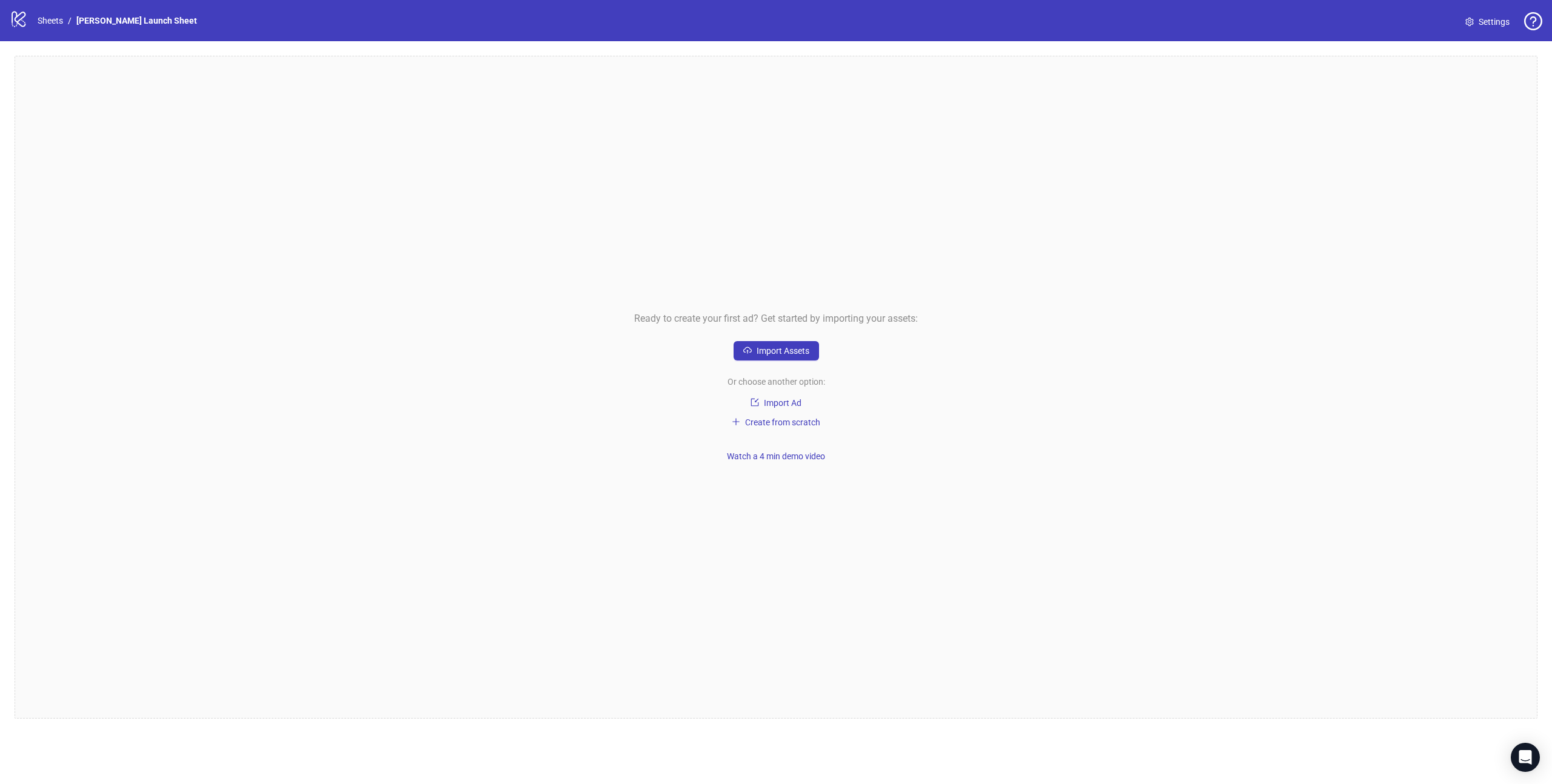
click at [1488, 22] on span "Settings" at bounding box center [1494, 21] width 31 height 13
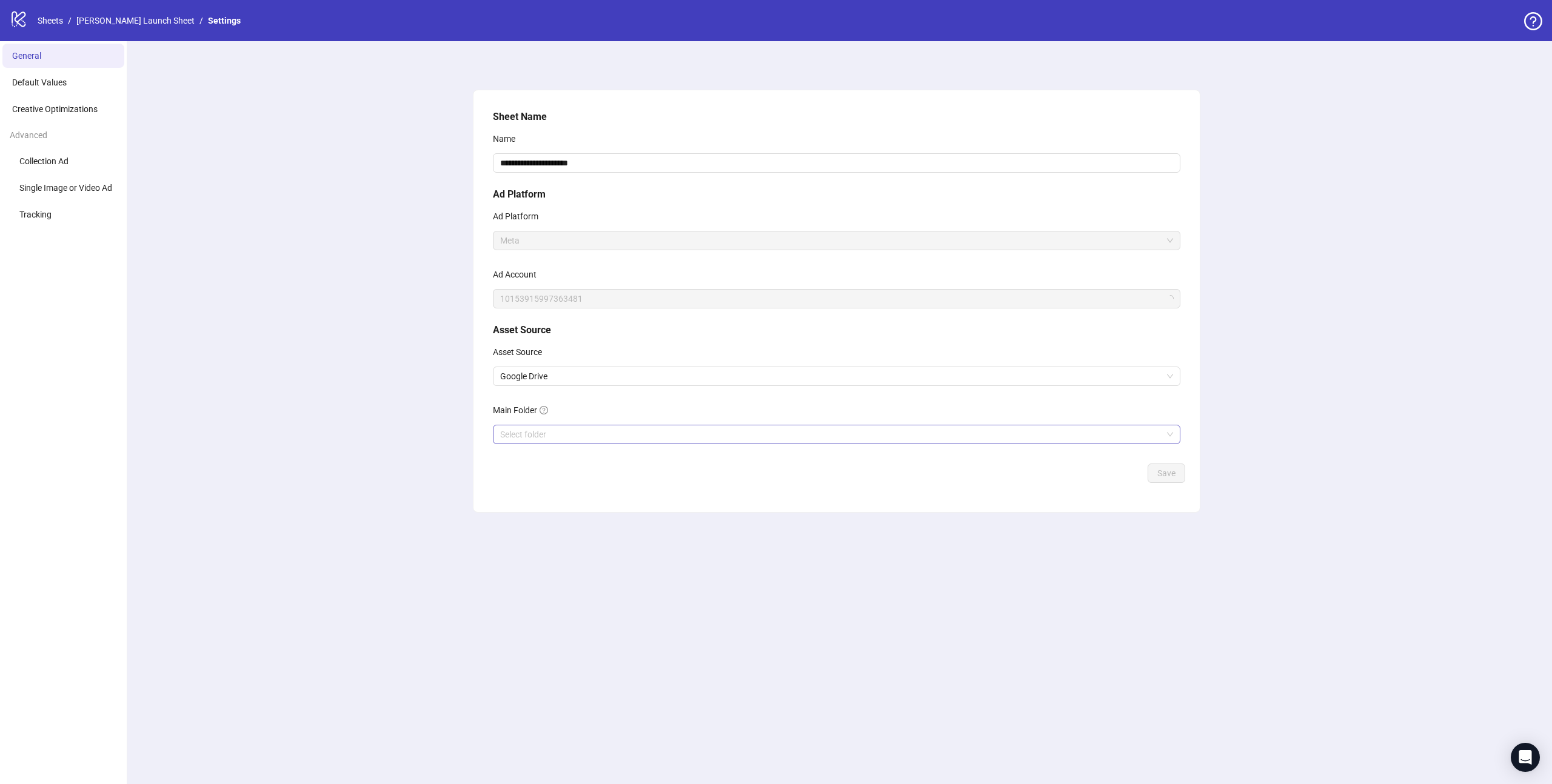
click at [557, 428] on input "Main Folder" at bounding box center [831, 435] width 662 height 18
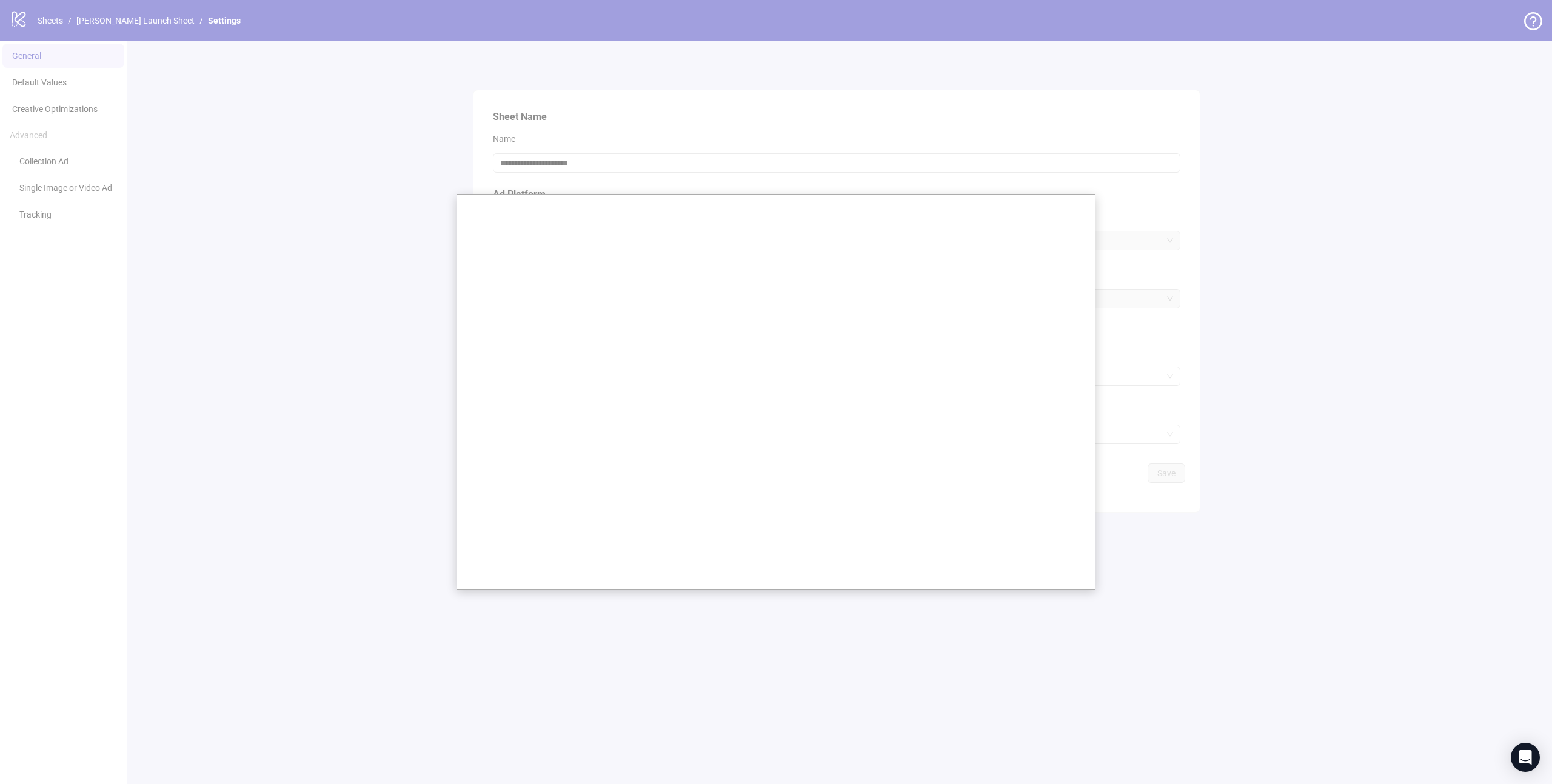
click at [1272, 291] on div at bounding box center [776, 392] width 1552 height 784
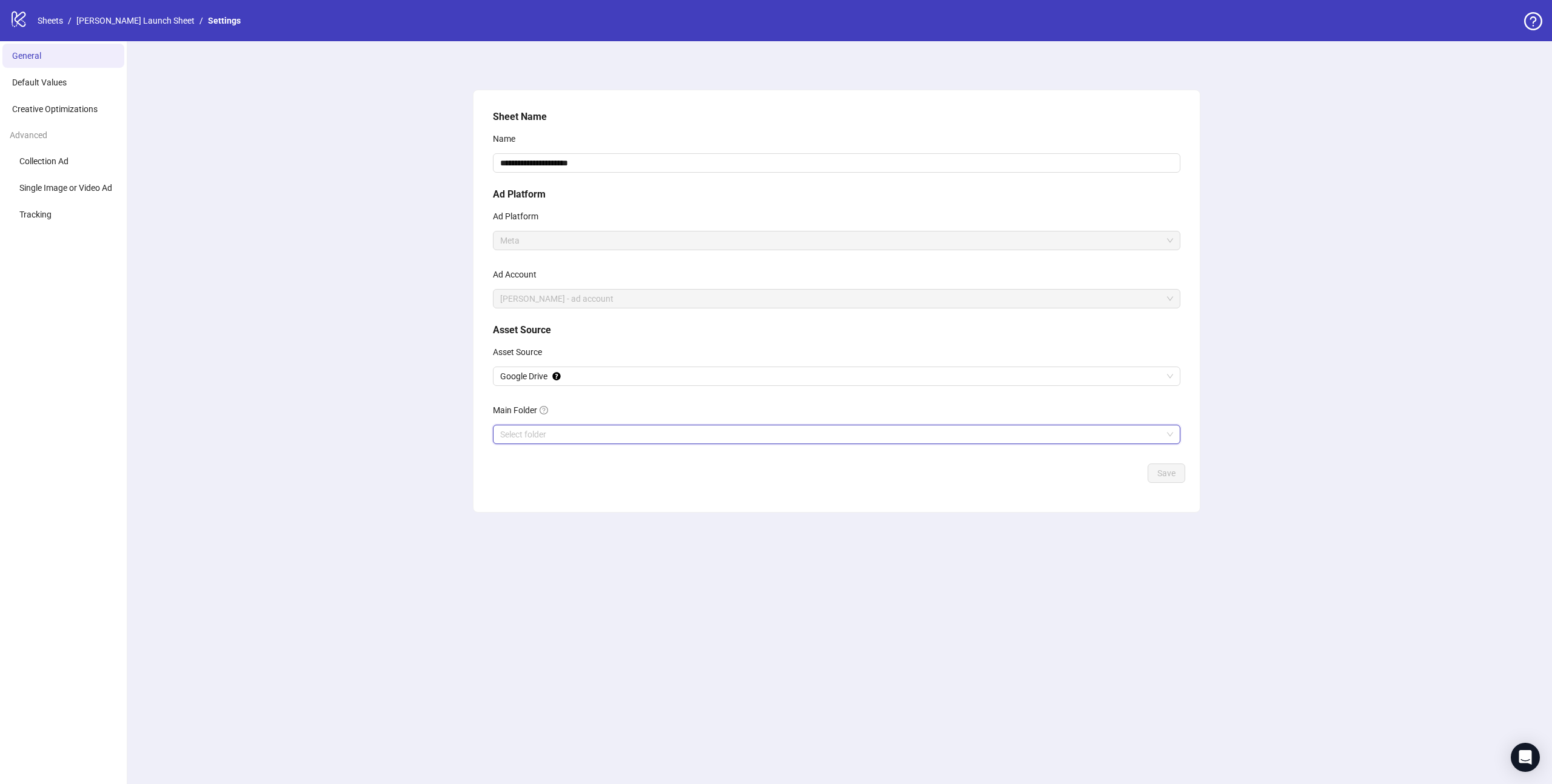
click at [1419, 408] on div "**********" at bounding box center [836, 412] width 1430 height 743
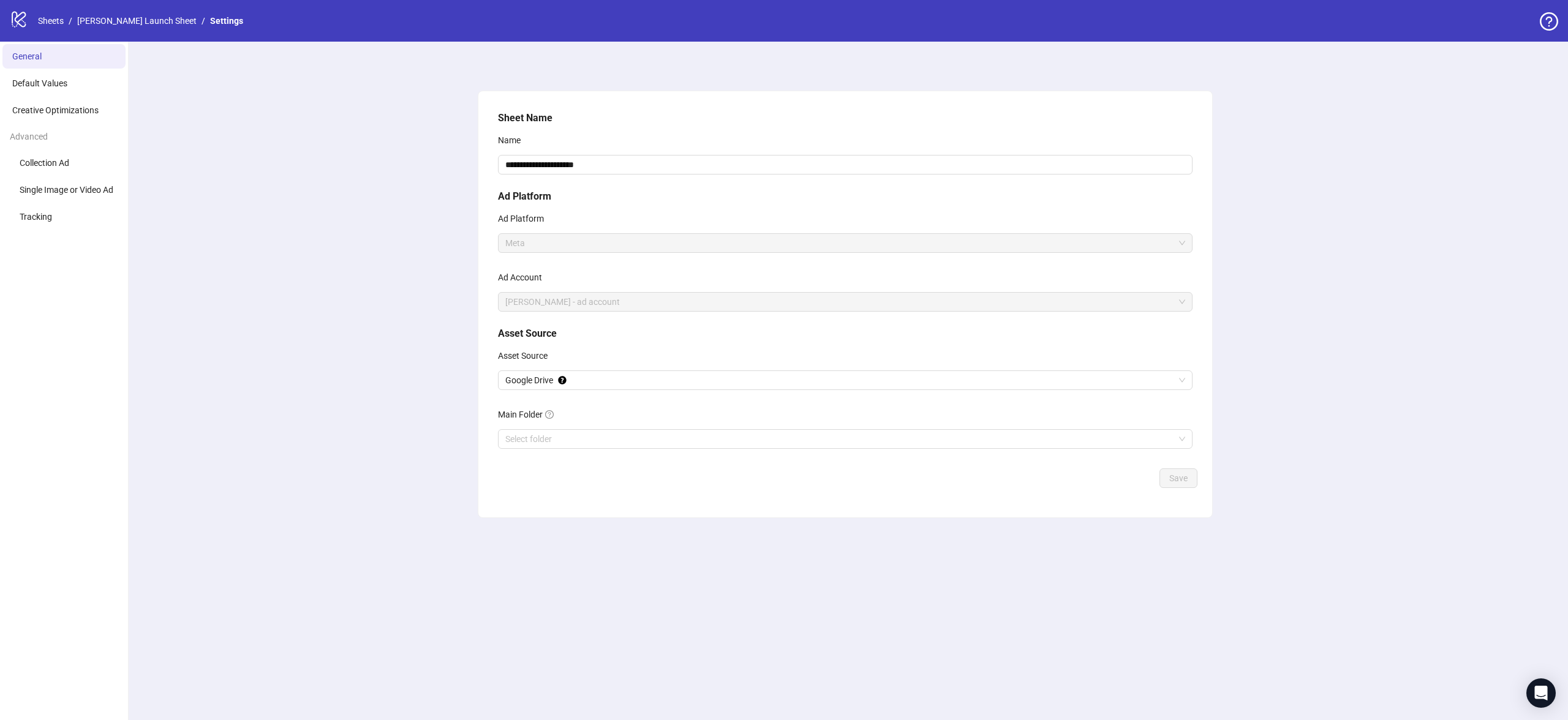
click at [19, 22] on icon "logo/logo-mobile" at bounding box center [19, 19] width 19 height 19
click at [39, 19] on link "Sheets" at bounding box center [51, 21] width 31 height 14
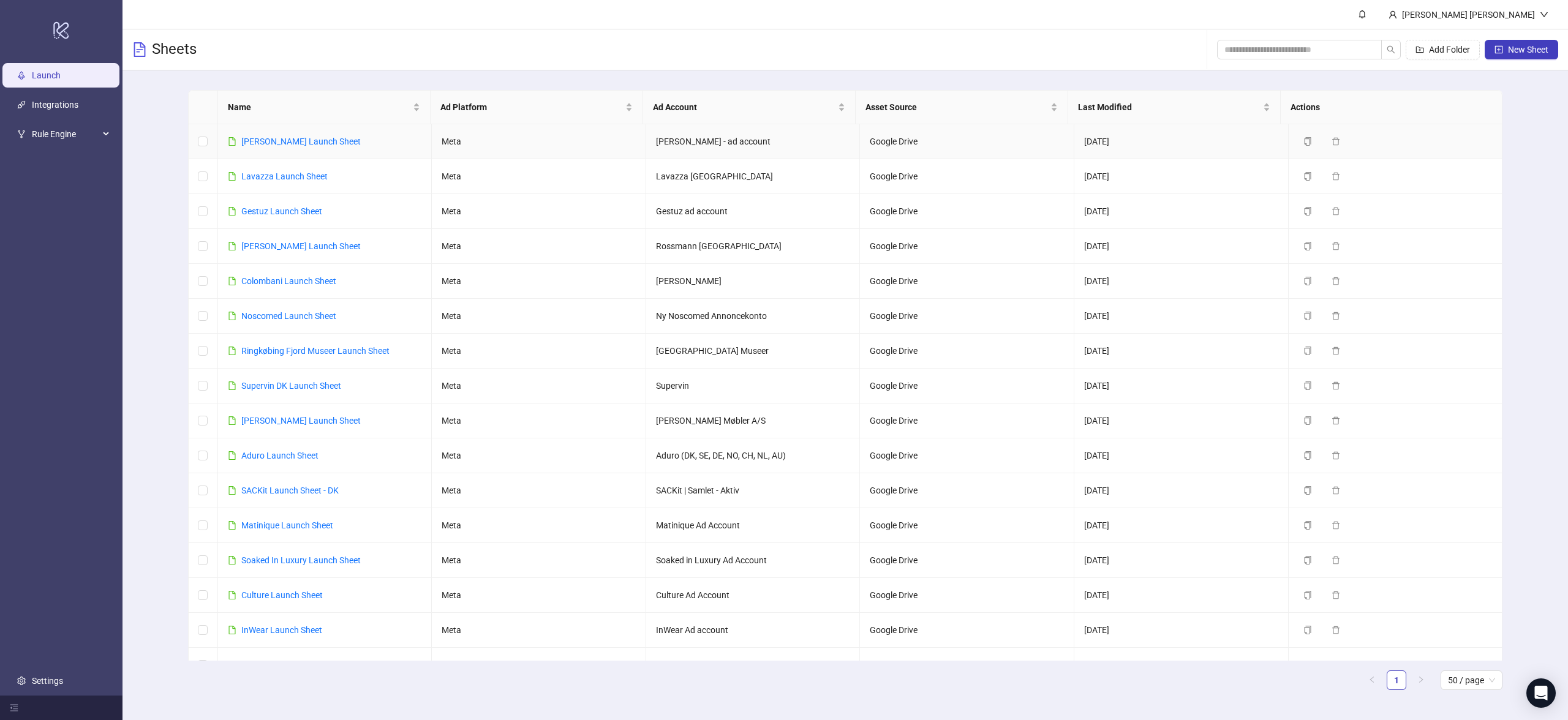
click at [292, 144] on link "[PERSON_NAME] Launch Sheet" at bounding box center [301, 141] width 119 height 10
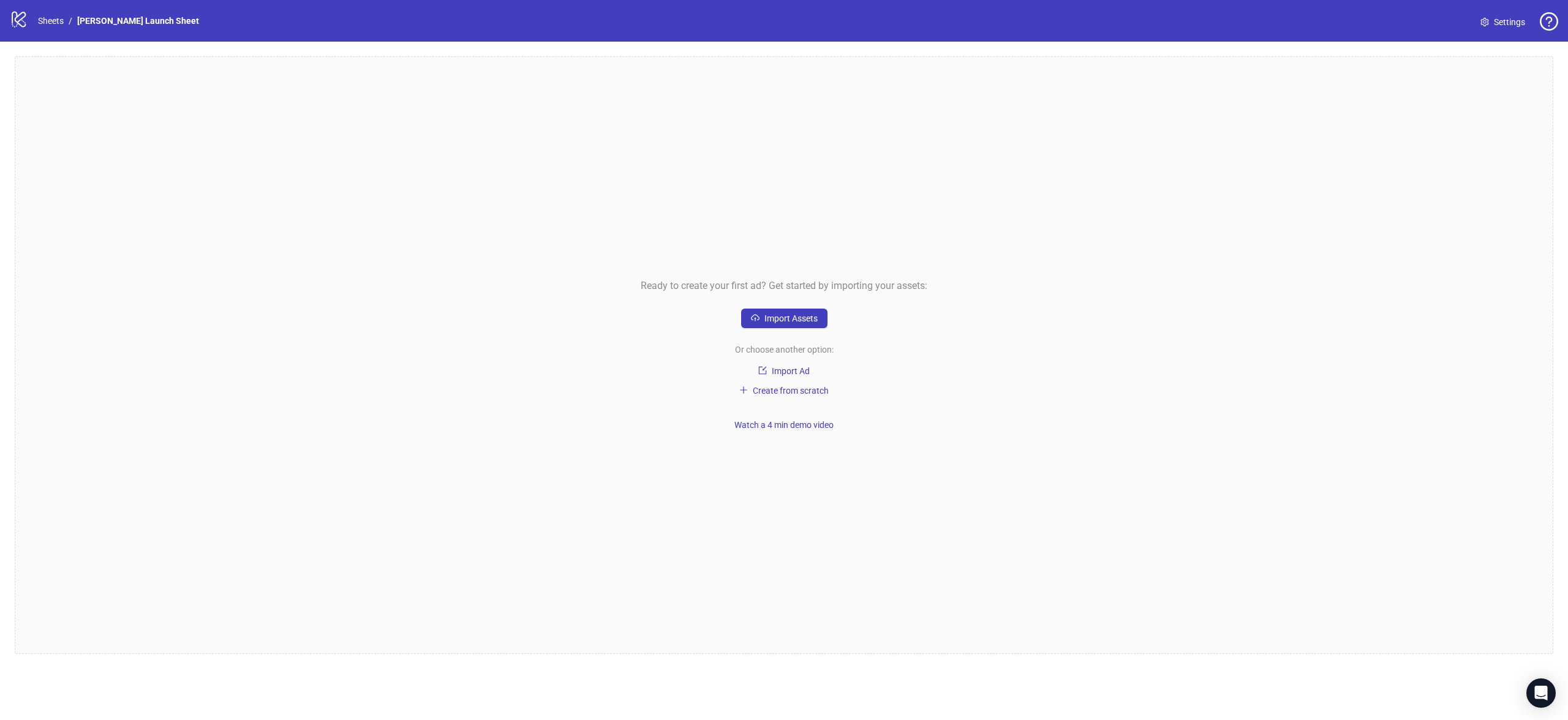
click at [1504, 13] on link "Settings" at bounding box center [1503, 21] width 64 height 19
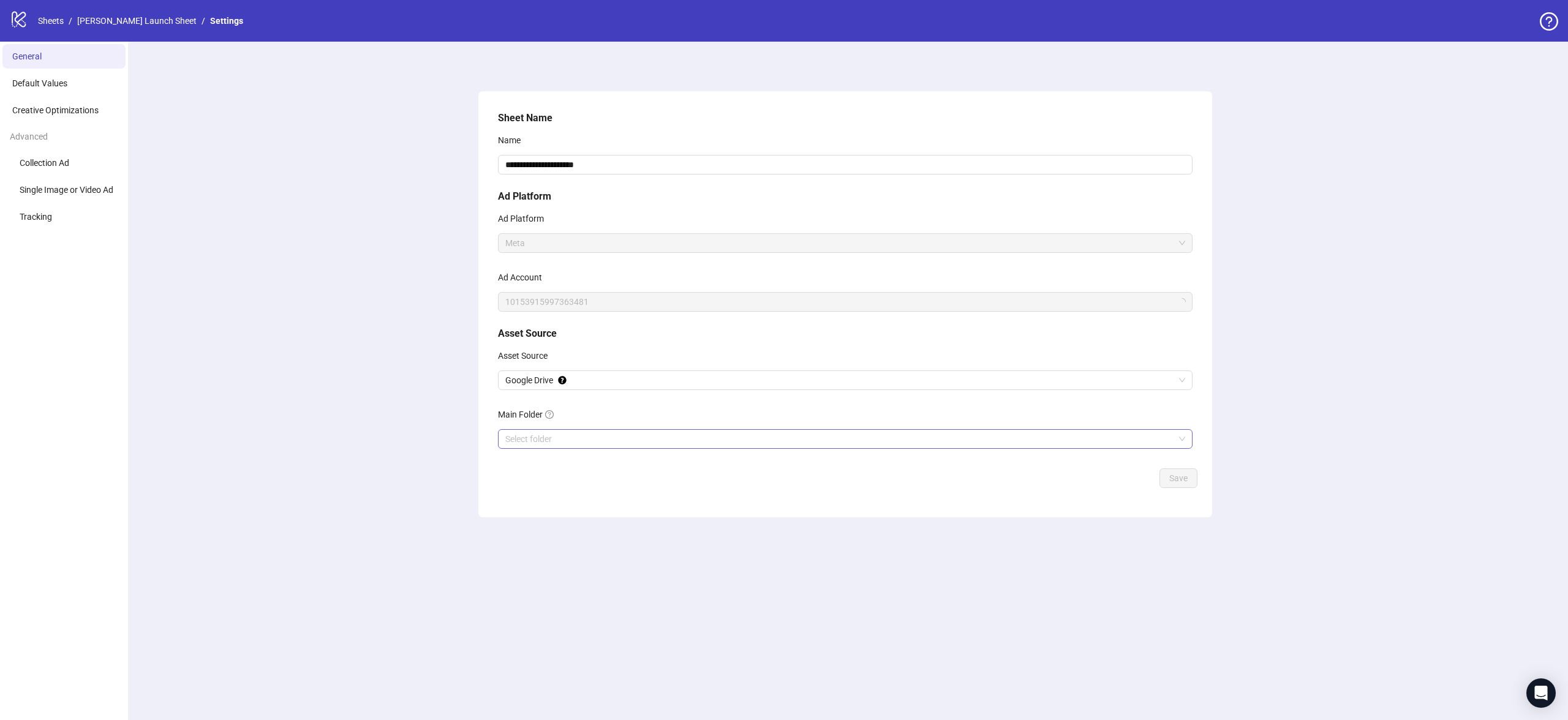
click at [565, 436] on input "Main Folder" at bounding box center [840, 439] width 669 height 19
click at [803, 449] on div "**********" at bounding box center [845, 286] width 705 height 362
click at [783, 440] on span "2025" at bounding box center [845, 439] width 680 height 19
drag, startPoint x: 1179, startPoint y: 475, endPoint x: 1151, endPoint y: 481, distance: 28.6
click at [1179, 475] on span "Save" at bounding box center [1179, 478] width 19 height 10
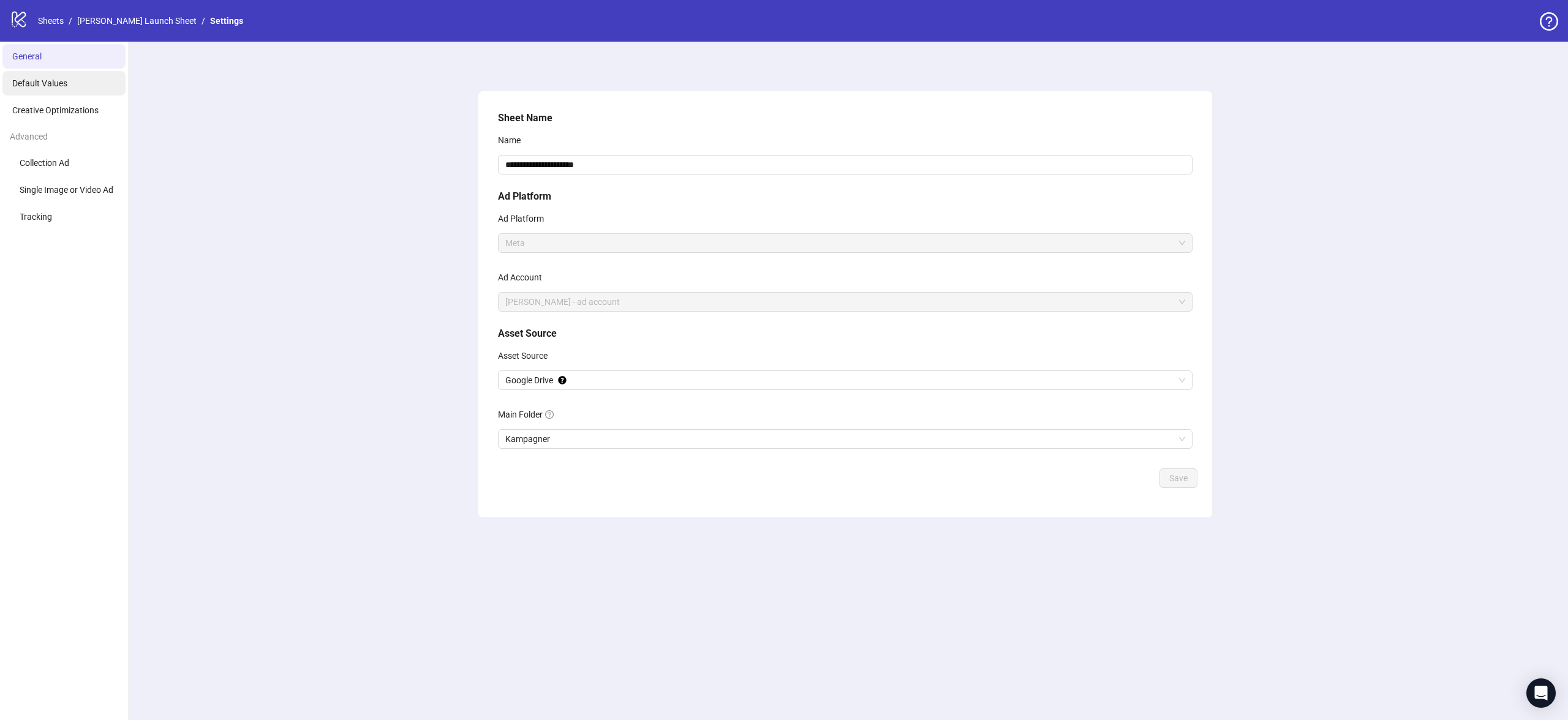
click at [64, 90] on li "Default Values" at bounding box center [64, 83] width 123 height 24
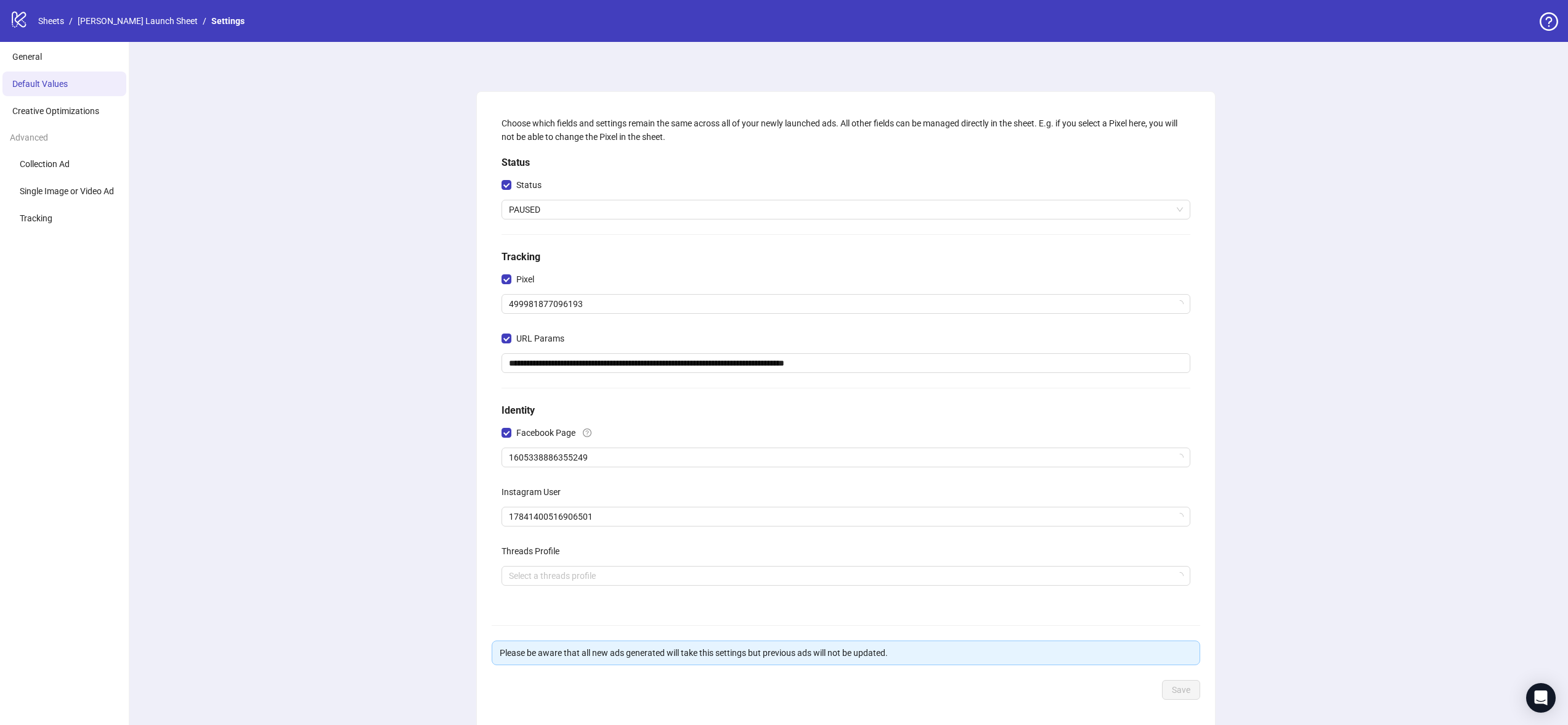
click at [22, 24] on icon "logo/logo-mobile" at bounding box center [19, 19] width 19 height 19
click at [137, 23] on link "[PERSON_NAME] Launch Sheet" at bounding box center [138, 21] width 125 height 14
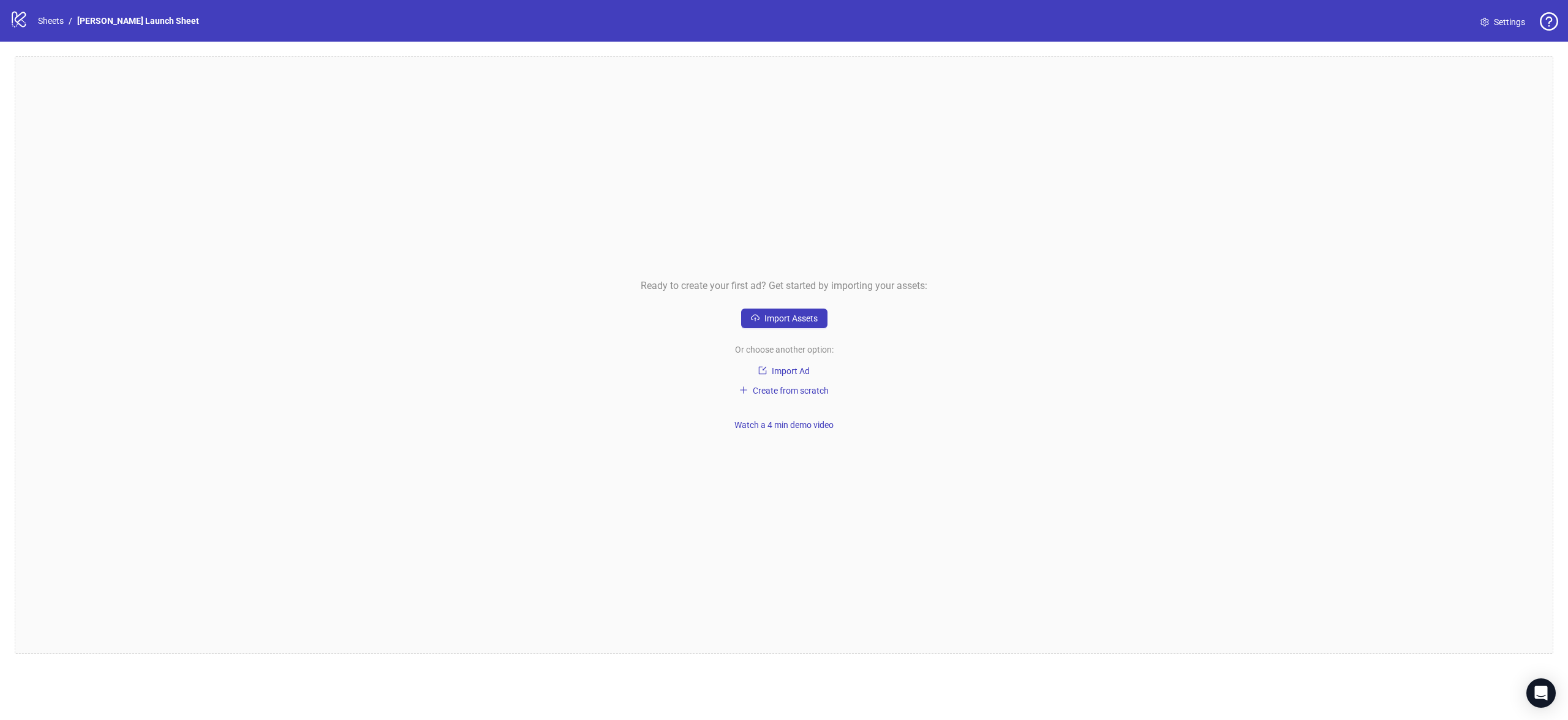
click at [804, 442] on div "Ready to create your first ad? Get started by importing your assets: Import Ass…" at bounding box center [784, 355] width 1539 height 597
click at [811, 428] on span "Watch a 4 min demo video" at bounding box center [784, 425] width 99 height 10
